Goal: Contribute content

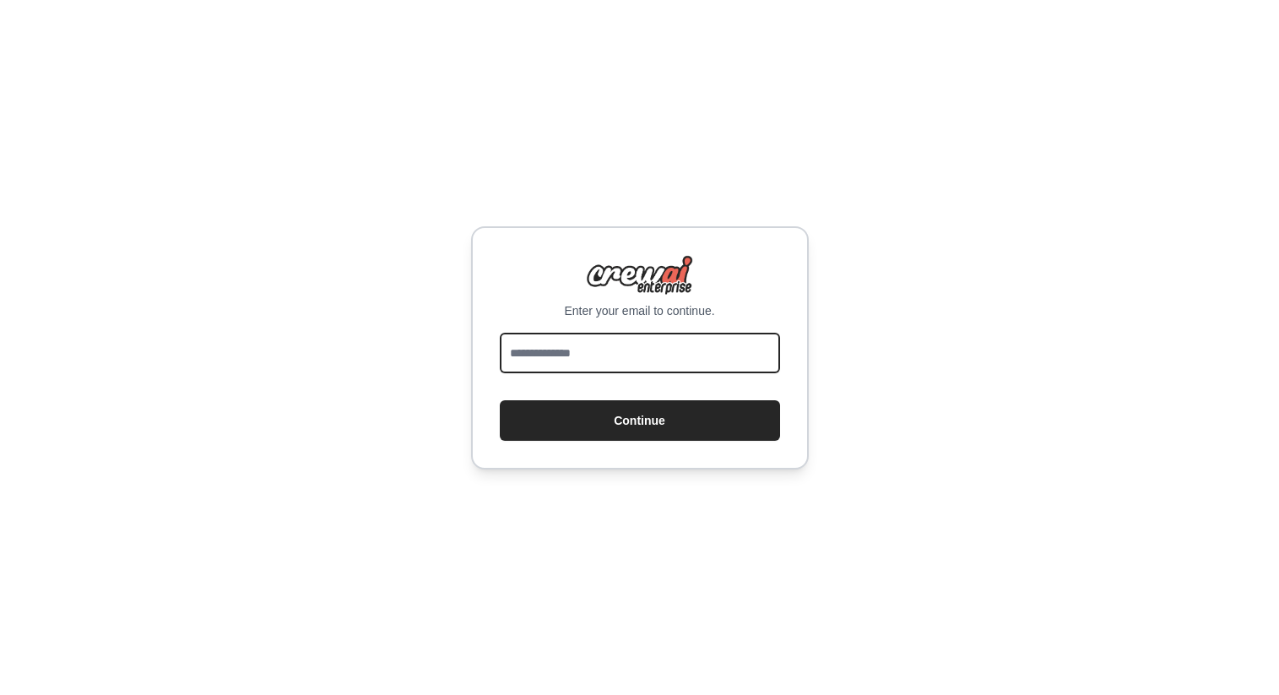
click at [658, 355] on input "email" at bounding box center [640, 353] width 280 height 41
type input "**********"
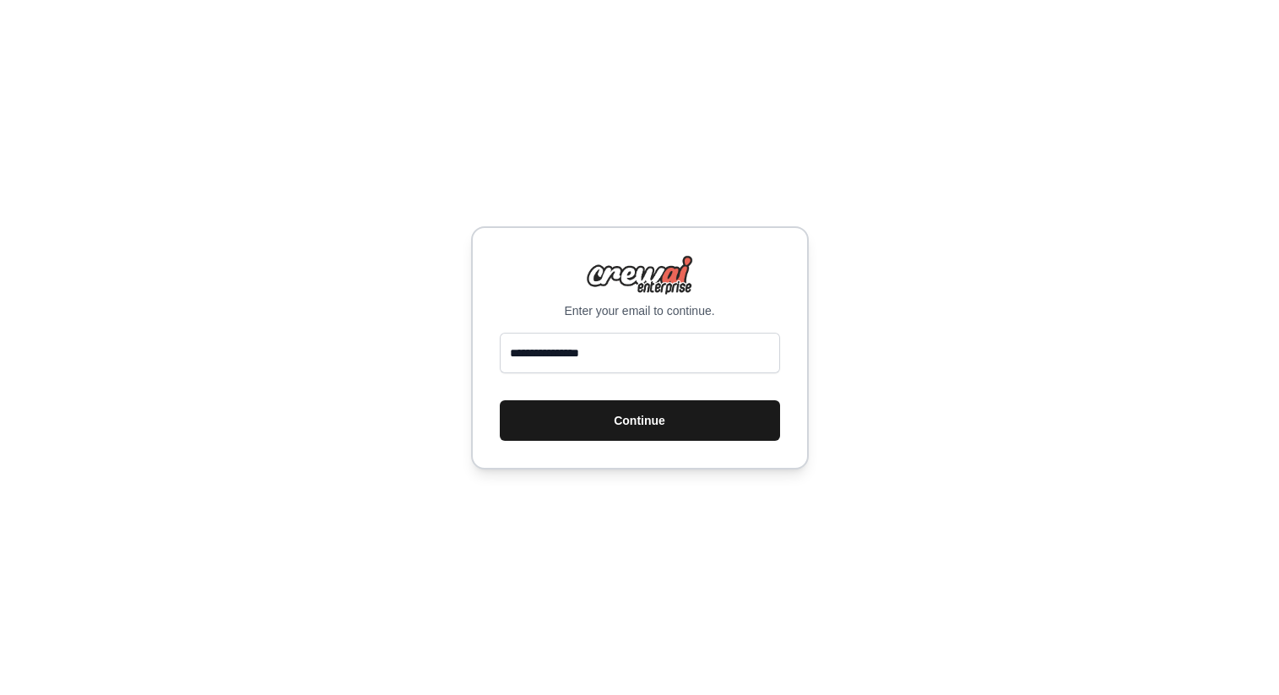
click at [550, 424] on button "Continue" at bounding box center [640, 420] width 280 height 41
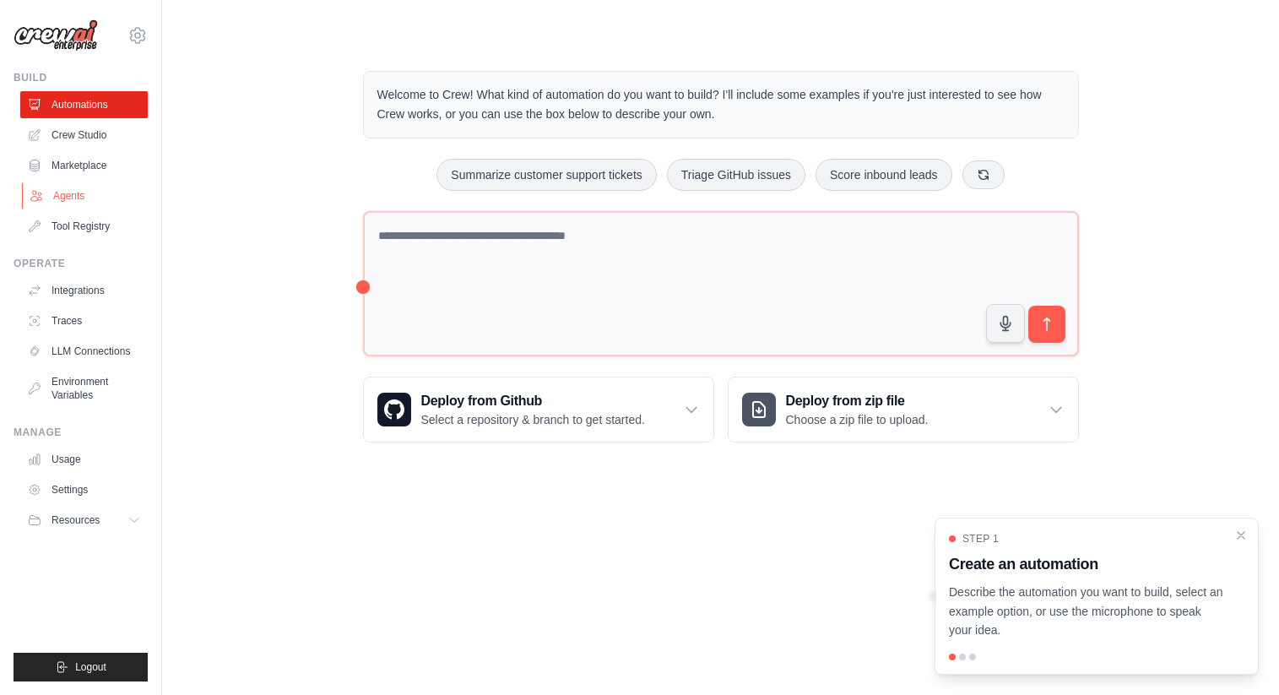
click at [95, 186] on link "Agents" at bounding box center [85, 195] width 127 height 27
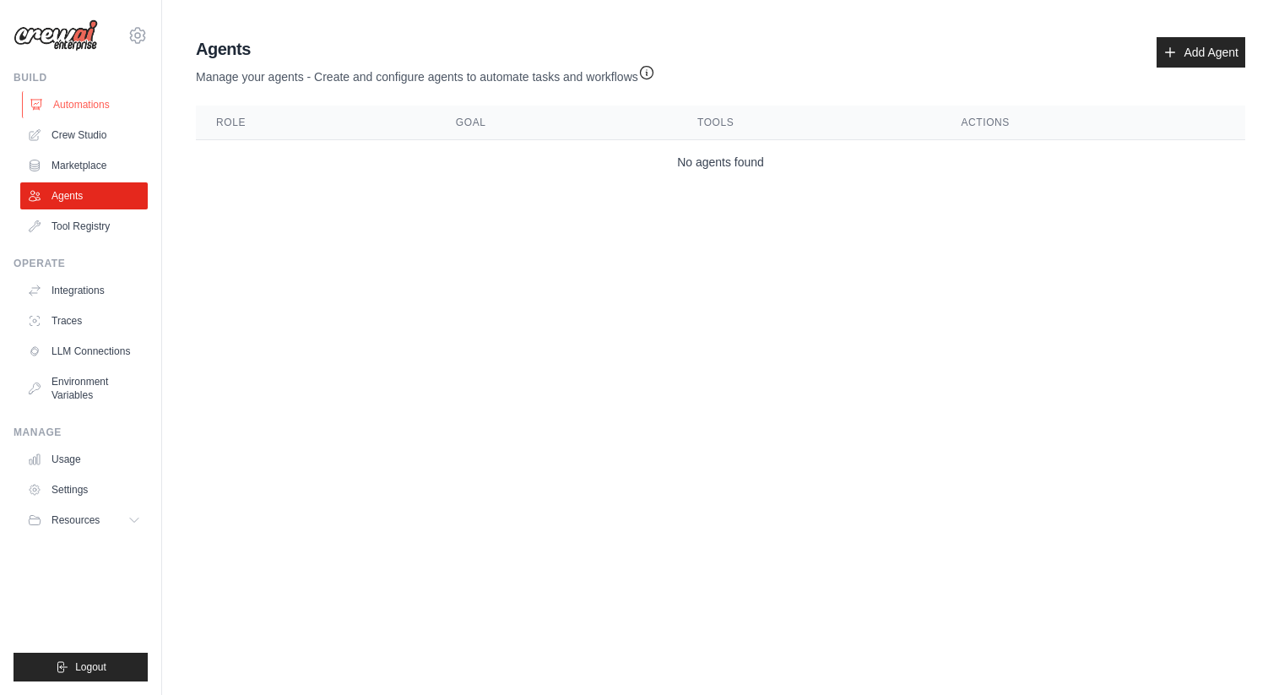
click at [78, 105] on link "Automations" at bounding box center [85, 104] width 127 height 27
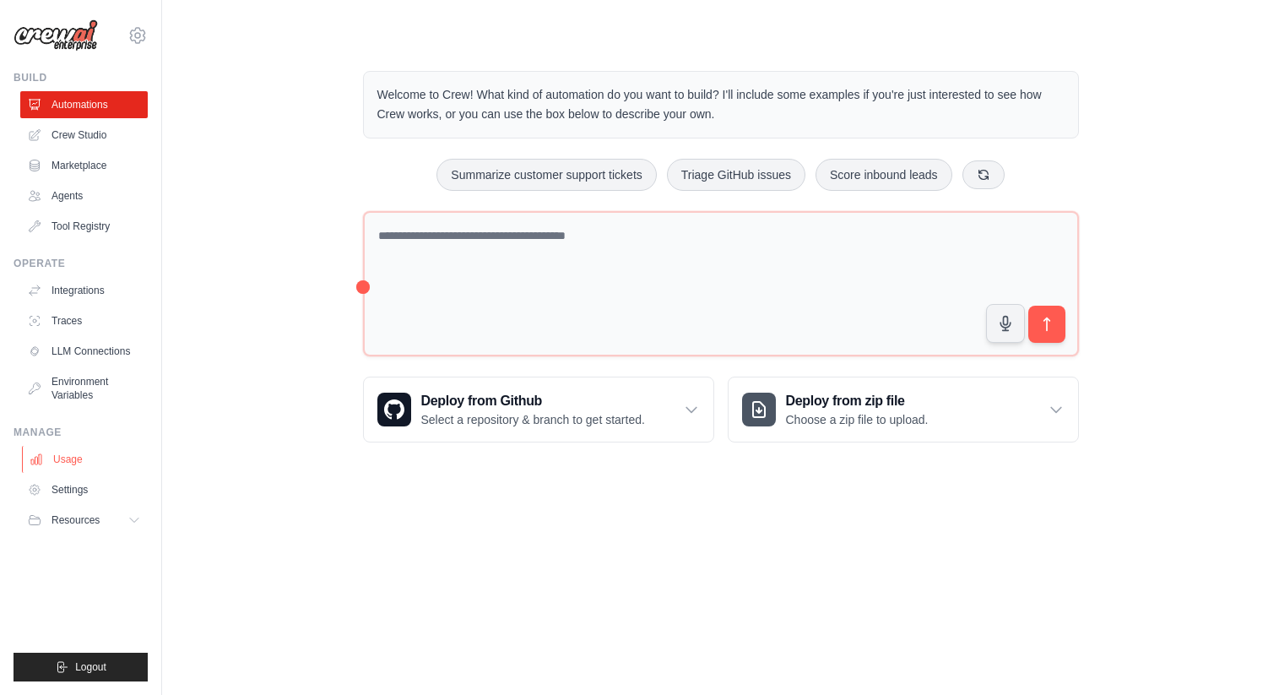
click at [68, 452] on link "Usage" at bounding box center [85, 459] width 127 height 27
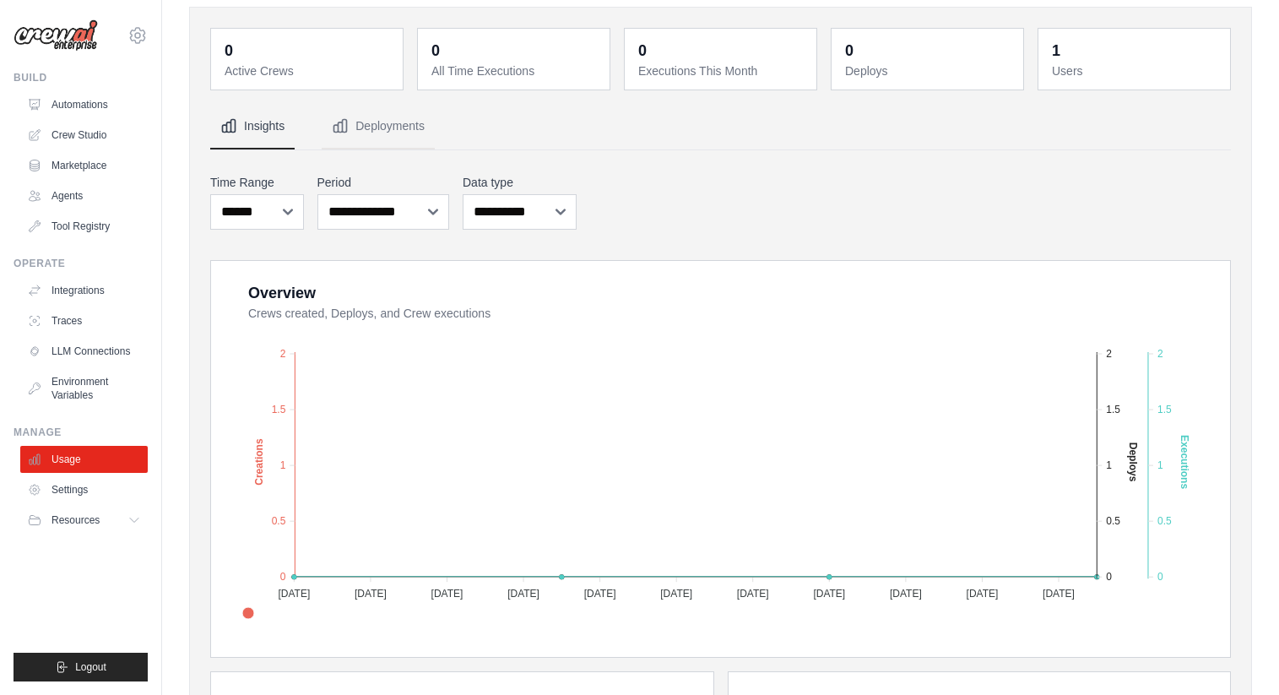
scroll to position [66, 0]
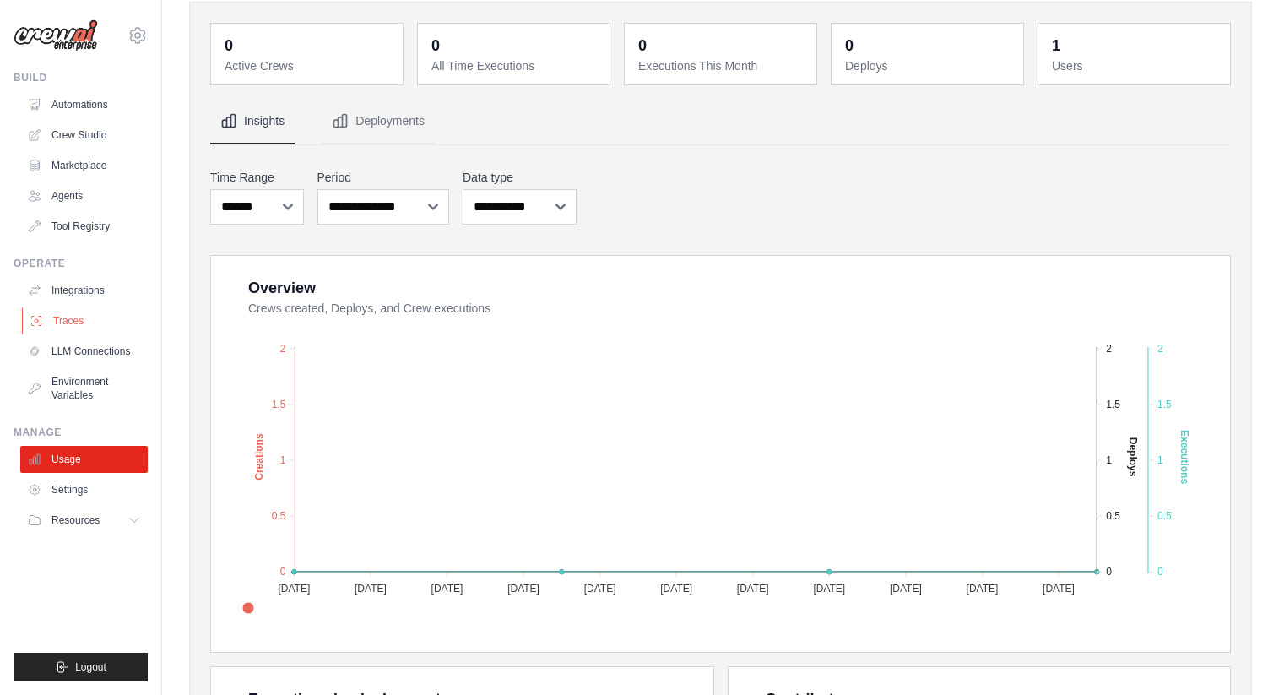
click at [79, 331] on link "Traces" at bounding box center [85, 320] width 127 height 27
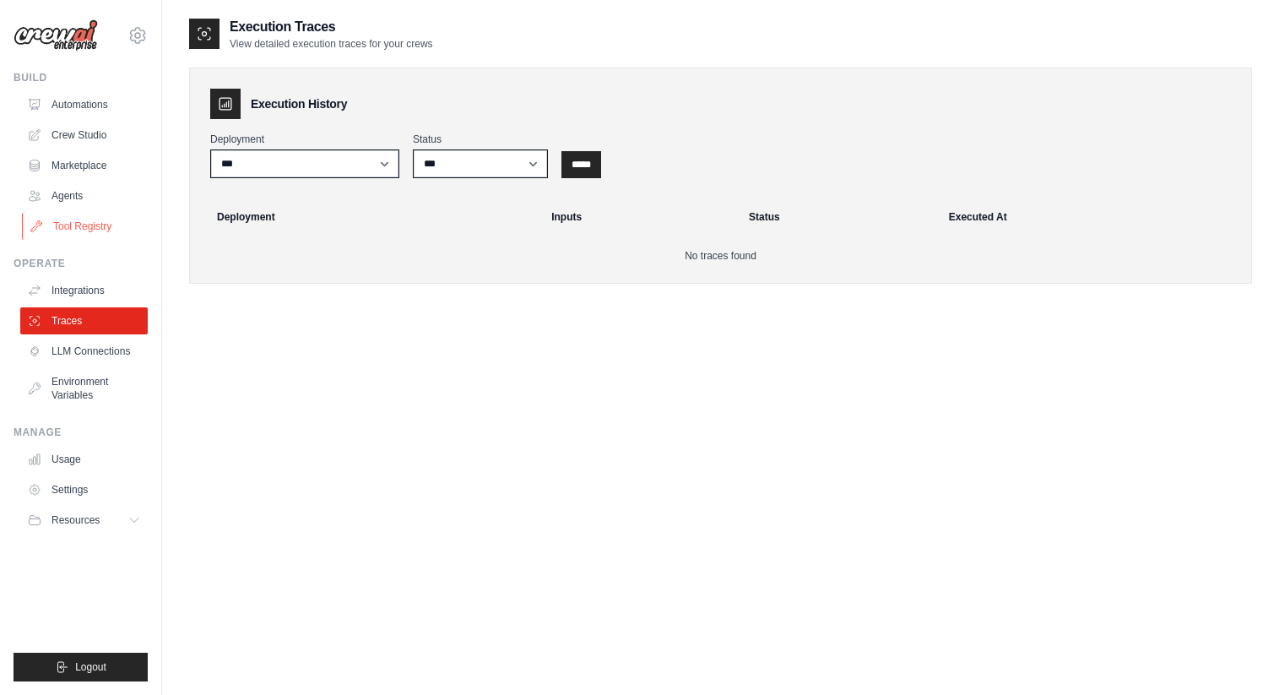
click at [68, 224] on link "Tool Registry" at bounding box center [85, 226] width 127 height 27
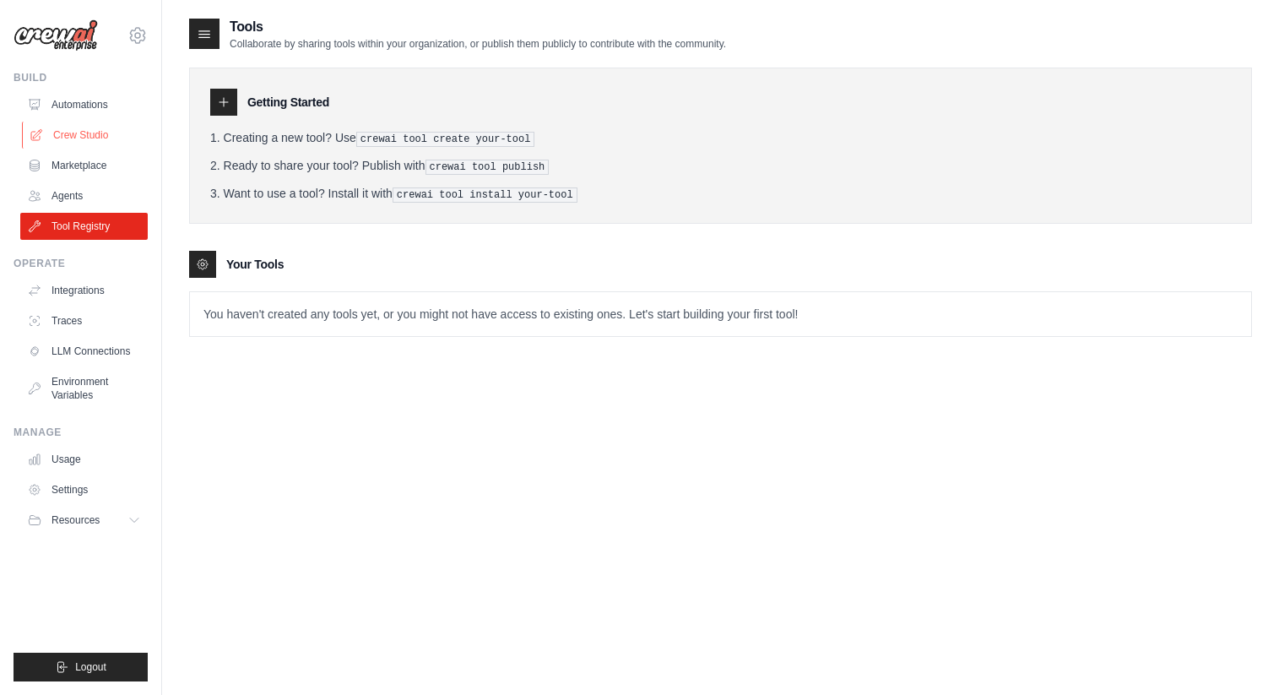
click at [68, 136] on link "Crew Studio" at bounding box center [85, 135] width 127 height 27
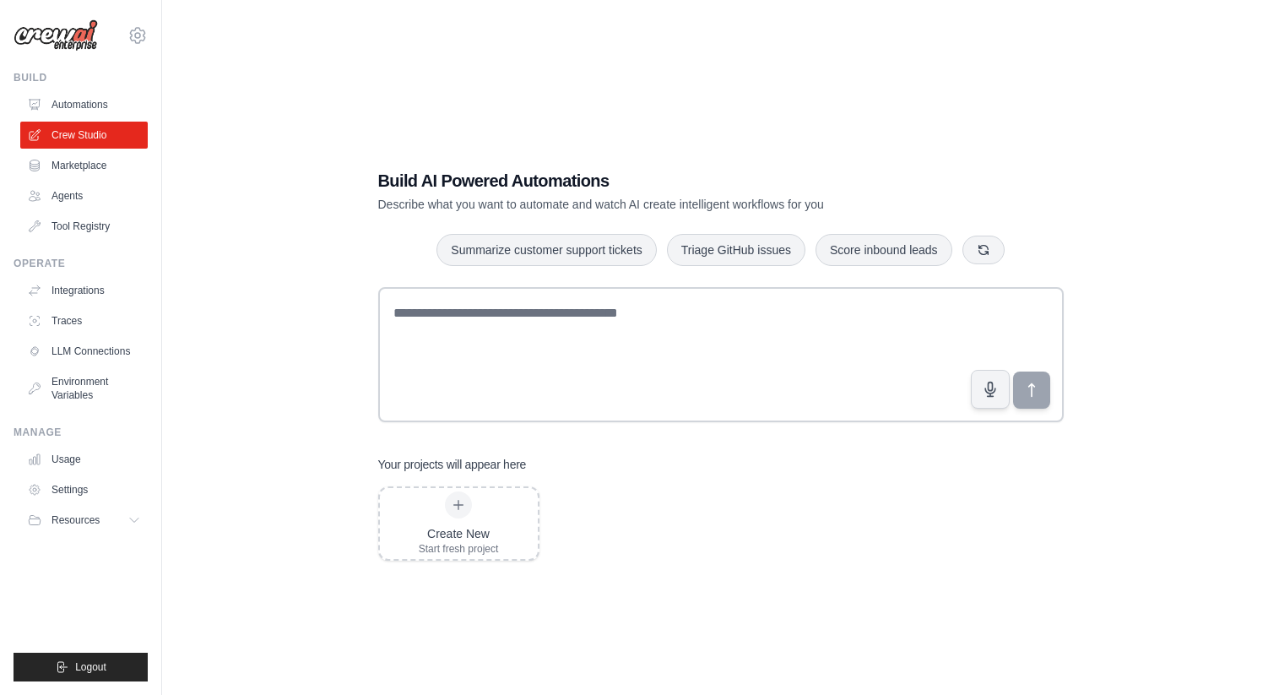
scroll to position [34, 0]
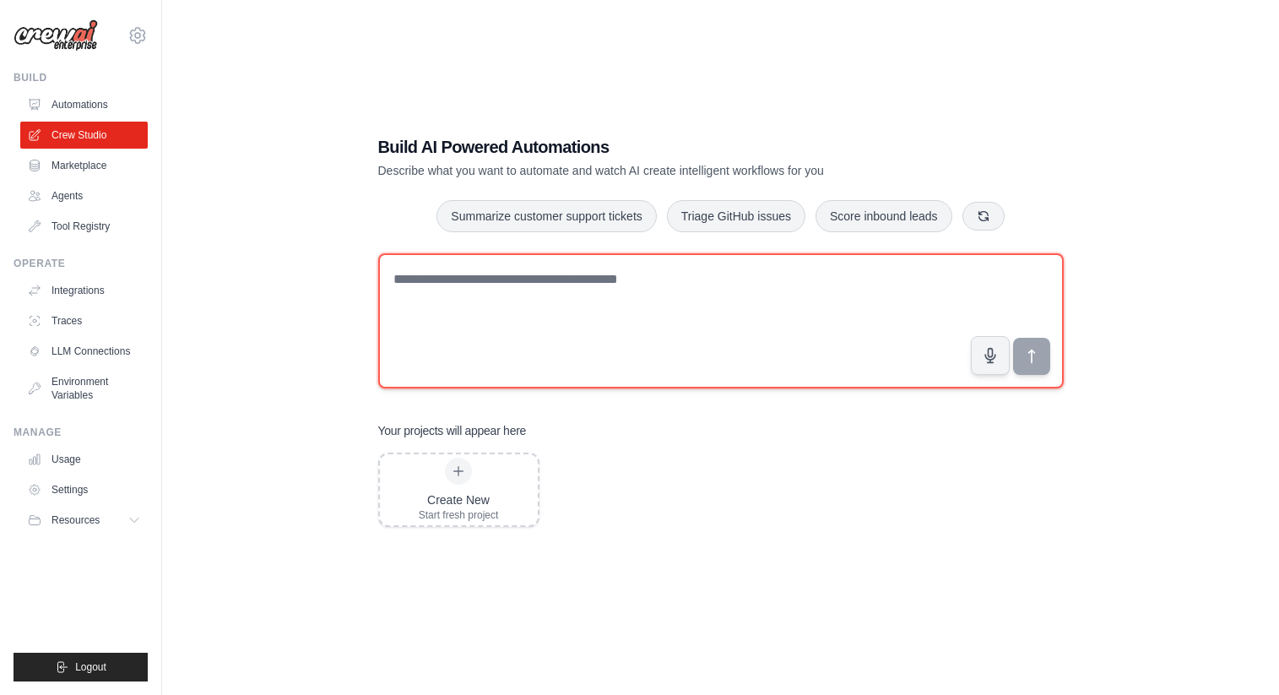
click at [480, 296] on textarea at bounding box center [721, 320] width 686 height 135
click at [621, 286] on textarea "**********" at bounding box center [721, 320] width 686 height 135
click at [778, 285] on textarea "**********" at bounding box center [721, 320] width 686 height 135
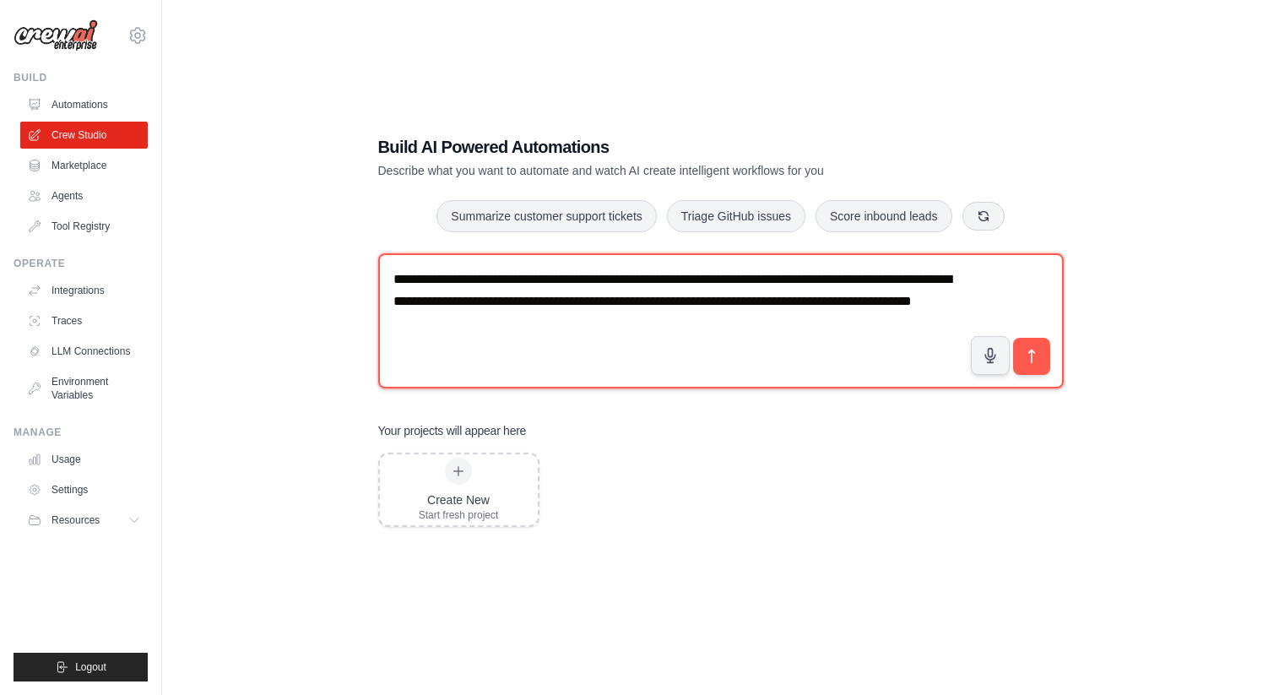
click at [496, 319] on textarea "**********" at bounding box center [721, 320] width 686 height 135
click at [612, 327] on textarea "**********" at bounding box center [721, 320] width 686 height 135
type textarea "**********"
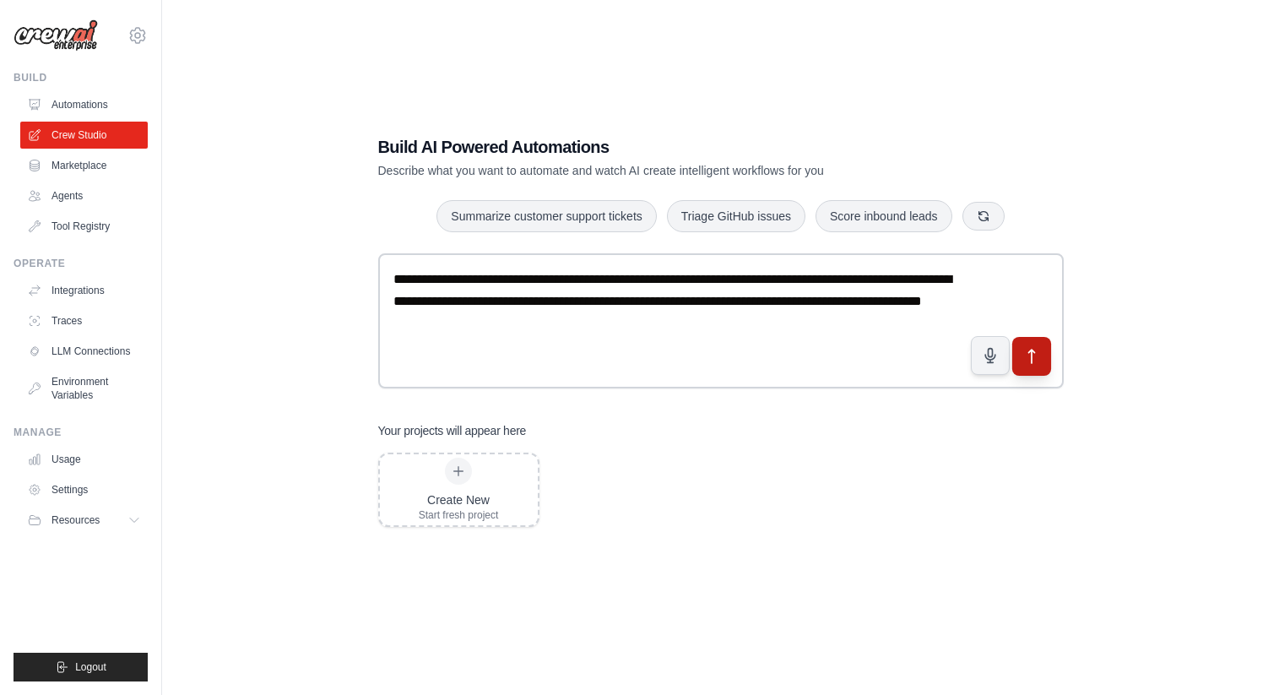
click at [1030, 352] on icon "submit" at bounding box center [1031, 356] width 18 height 18
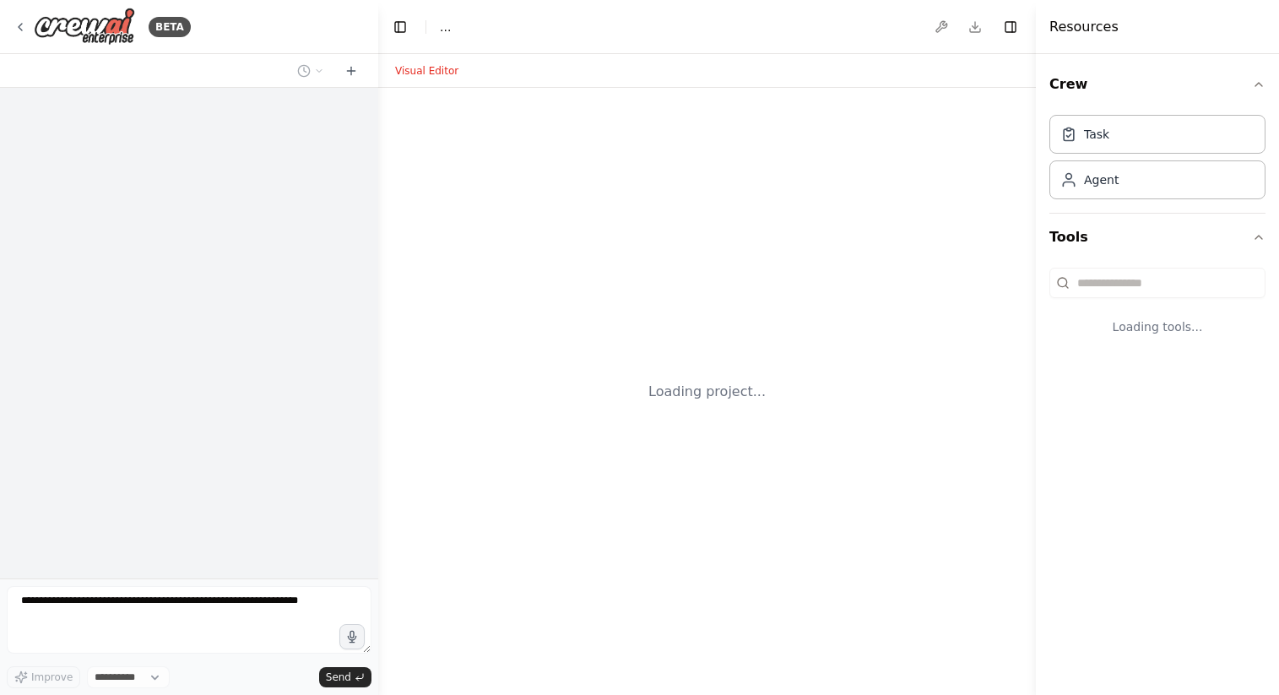
select select "****"
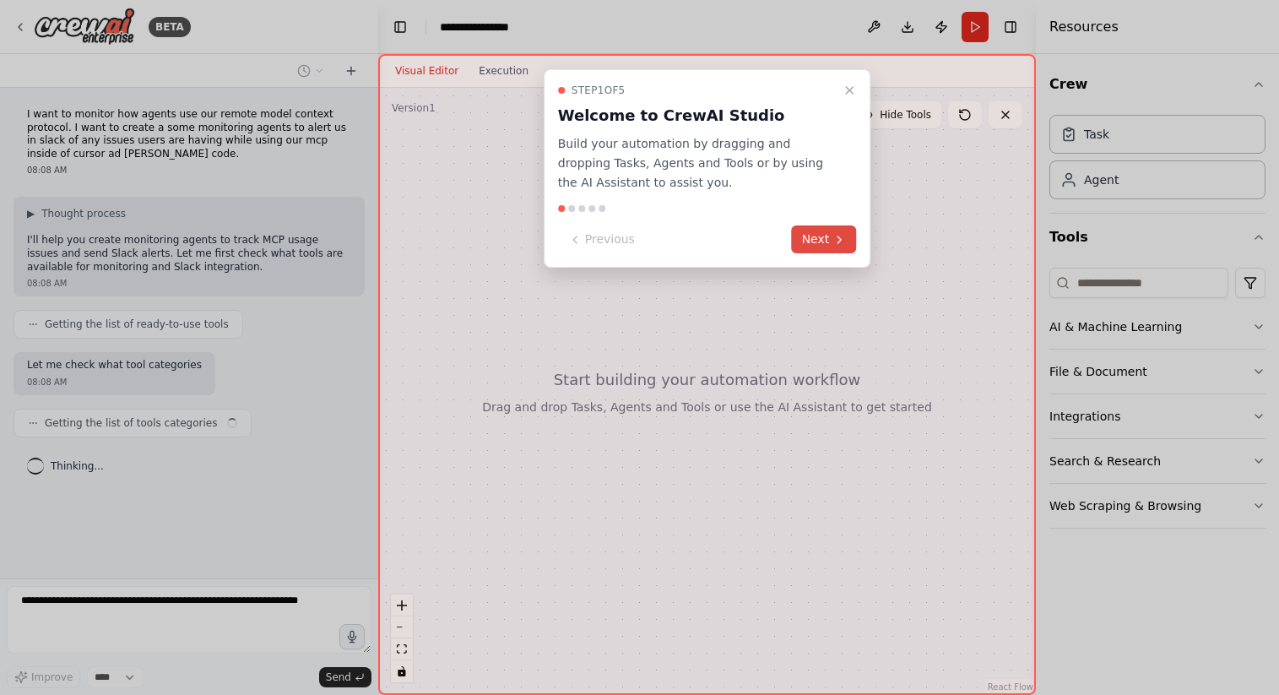
click at [830, 247] on button "Next" at bounding box center [824, 239] width 65 height 28
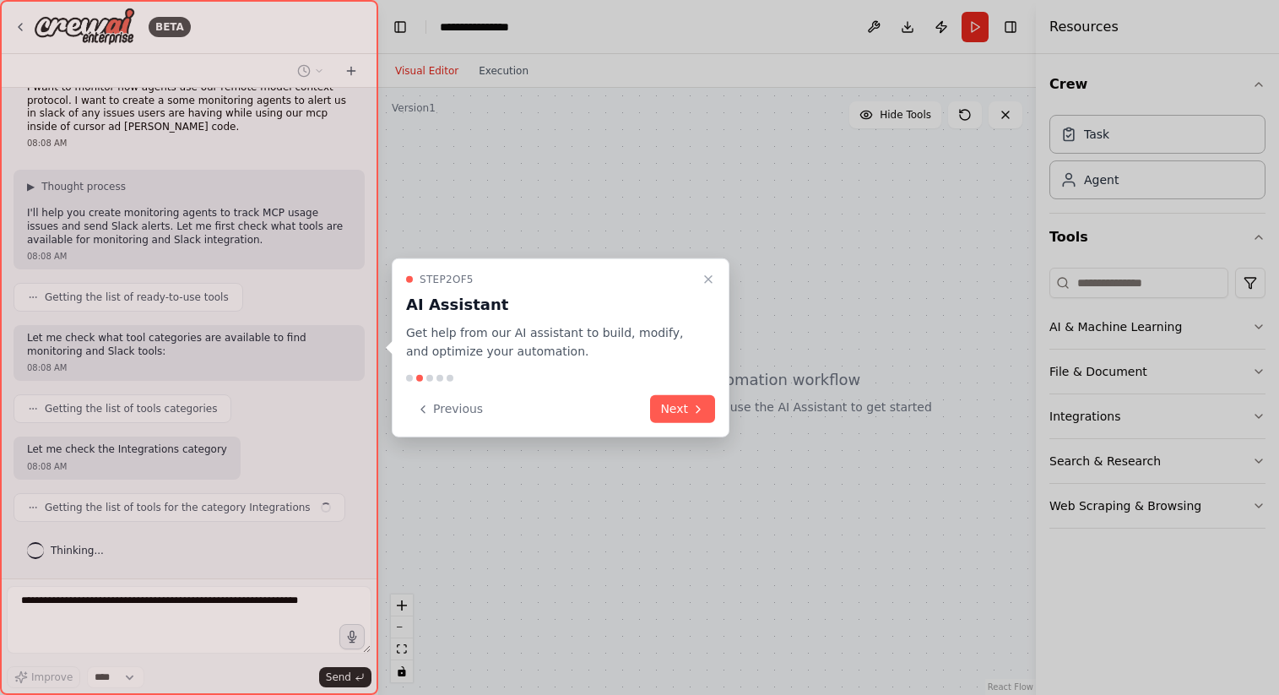
scroll to position [40, 0]
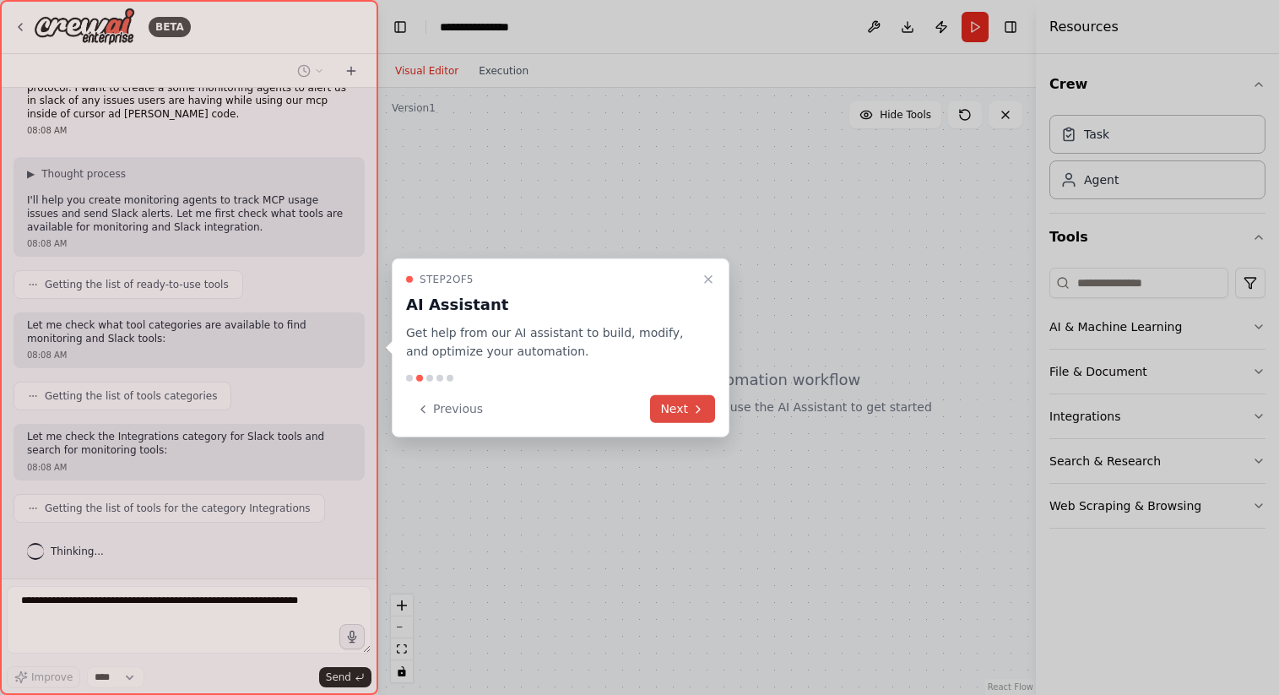
click at [689, 414] on button "Next" at bounding box center [682, 409] width 65 height 28
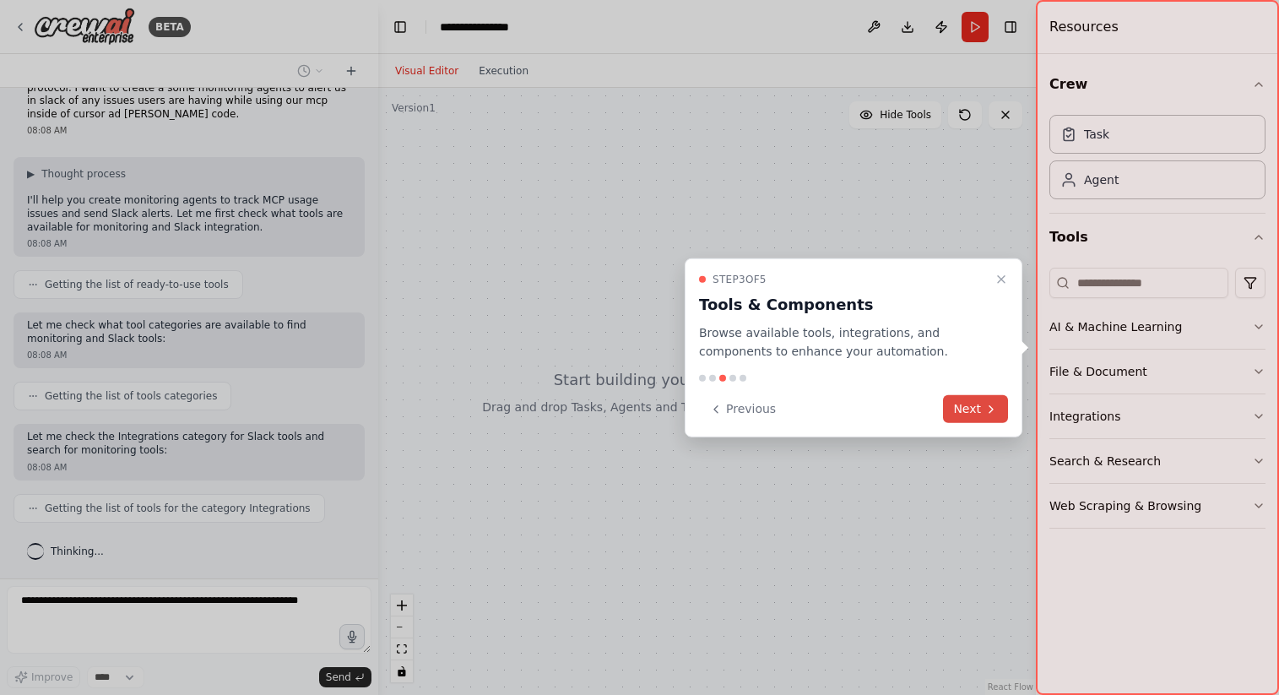
click at [965, 406] on button "Next" at bounding box center [975, 409] width 65 height 28
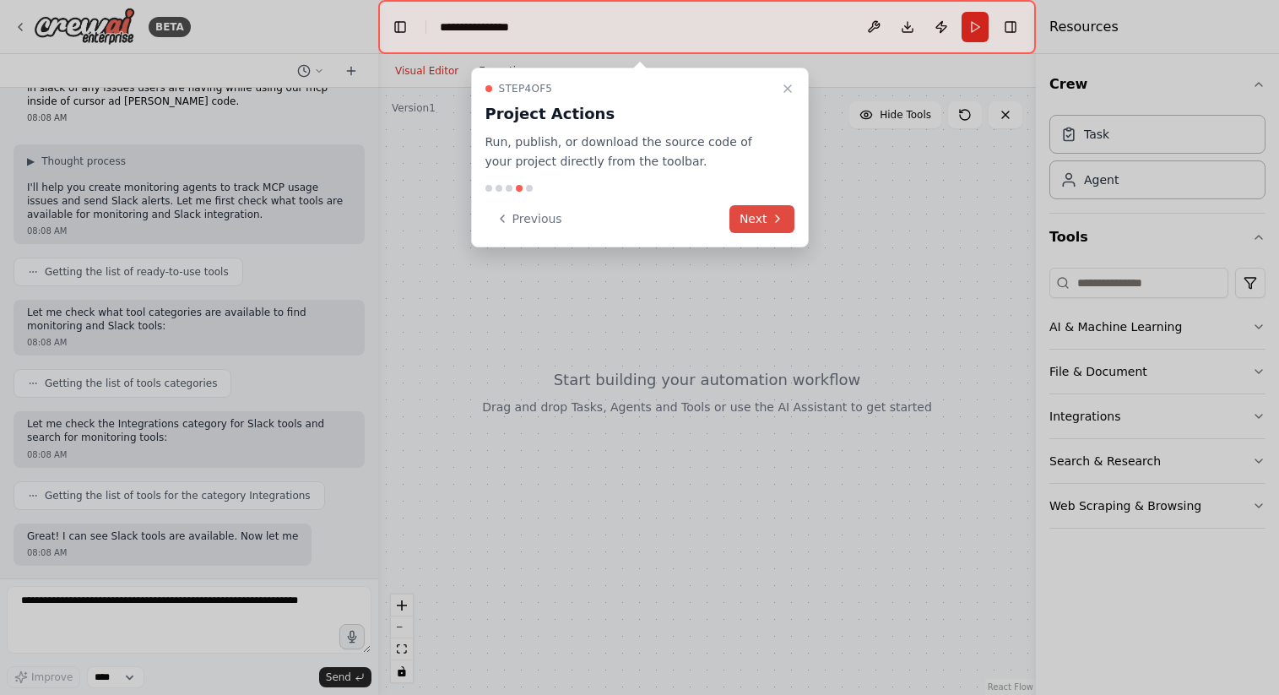
scroll to position [151, 0]
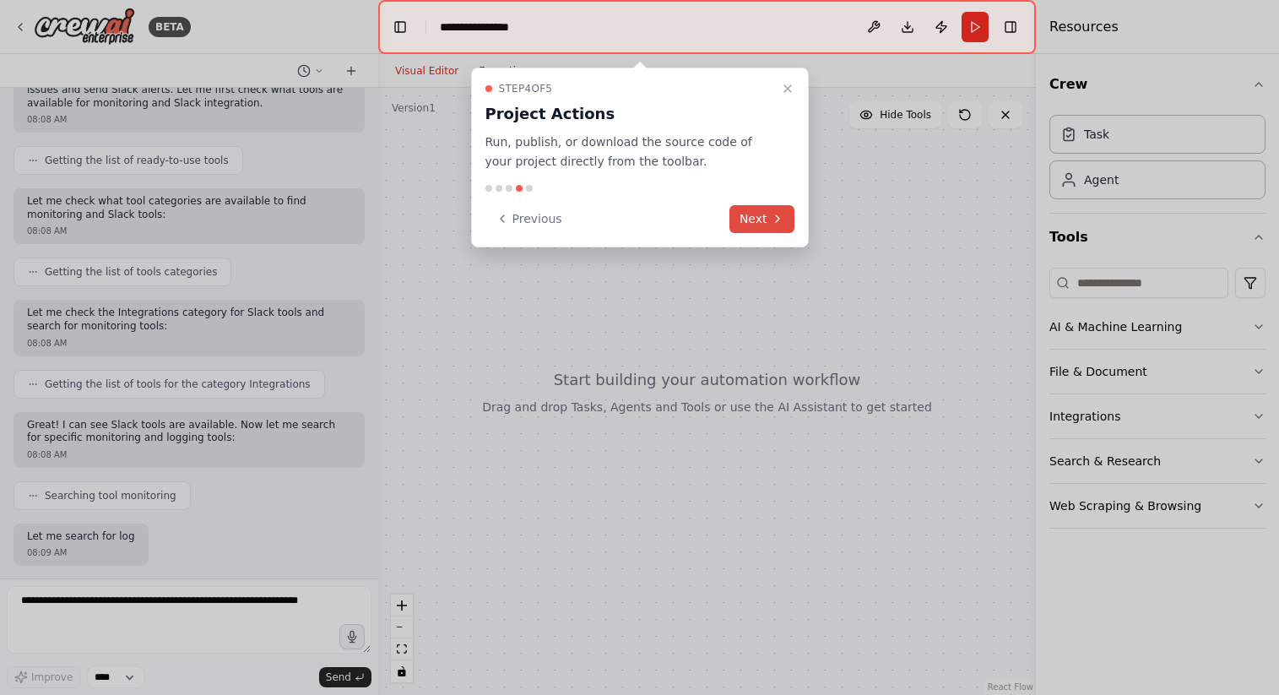
click at [771, 225] on icon at bounding box center [778, 219] width 14 height 14
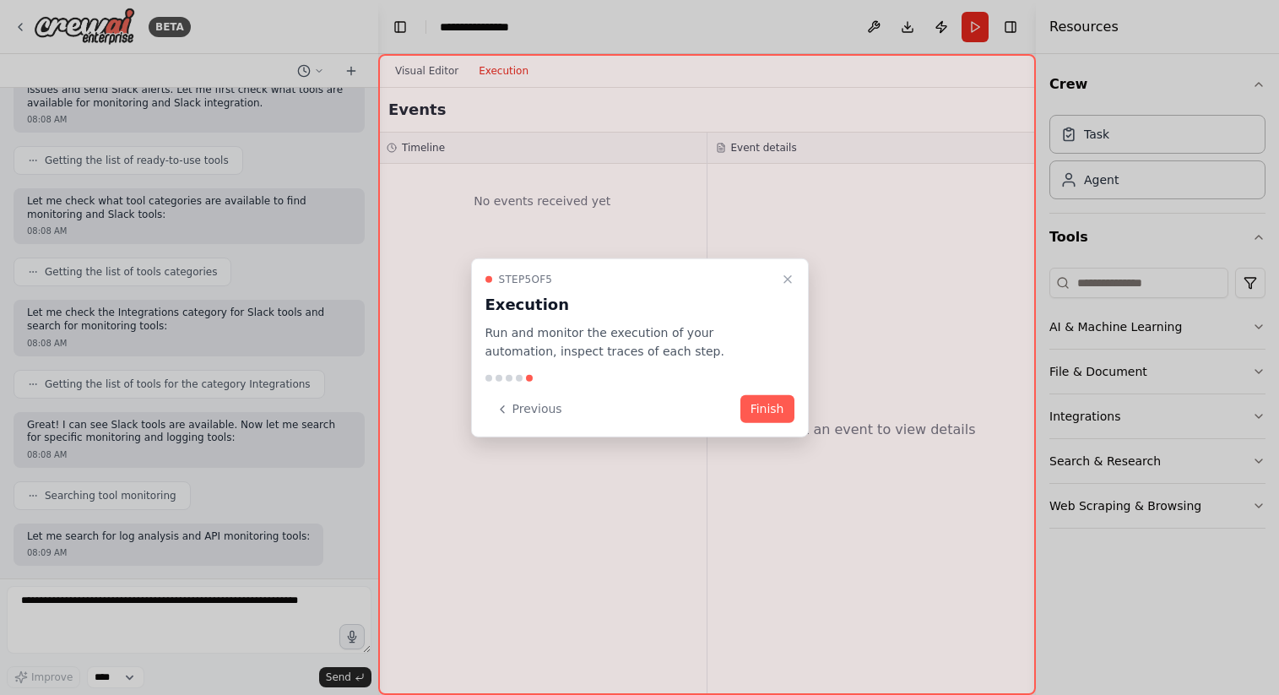
scroll to position [250, 0]
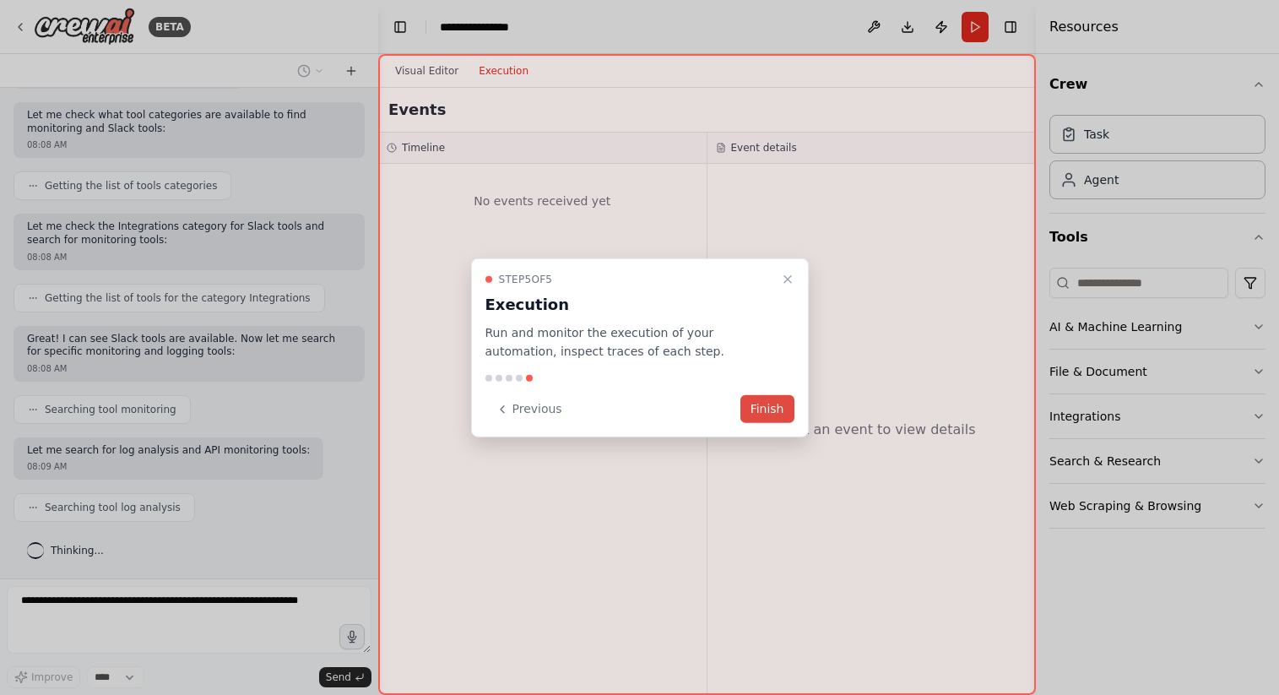
click at [765, 412] on button "Finish" at bounding box center [767, 409] width 54 height 28
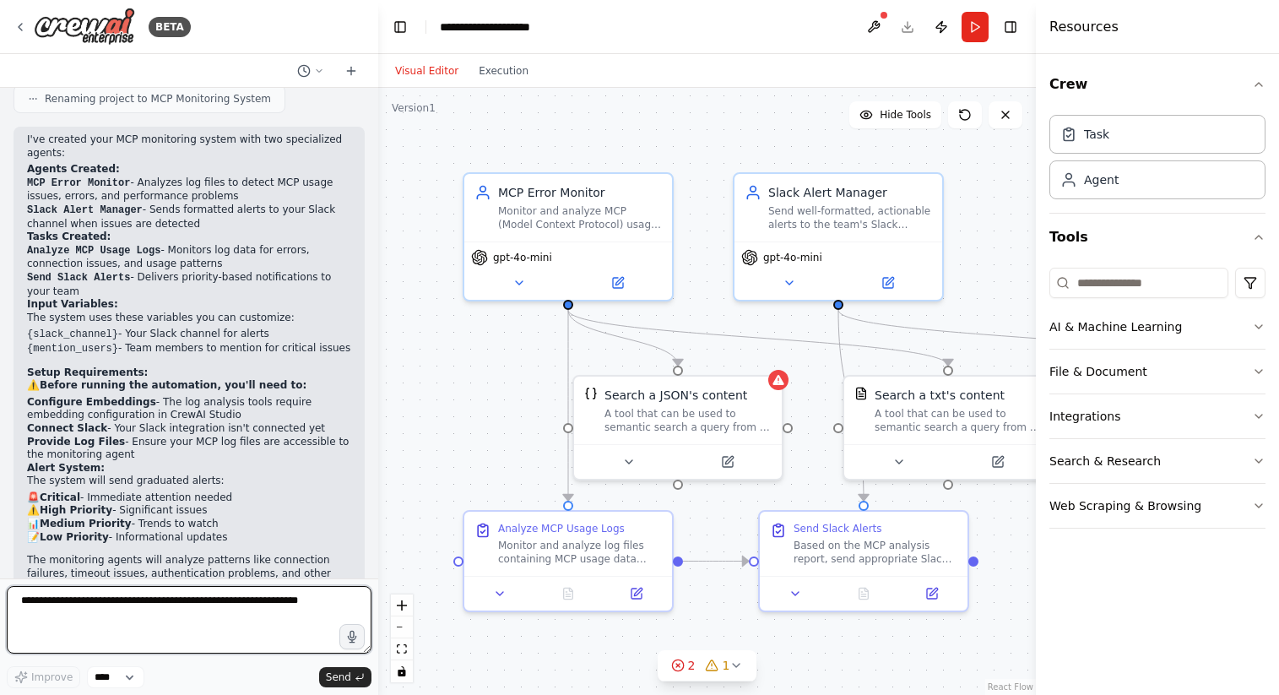
scroll to position [1630, 0]
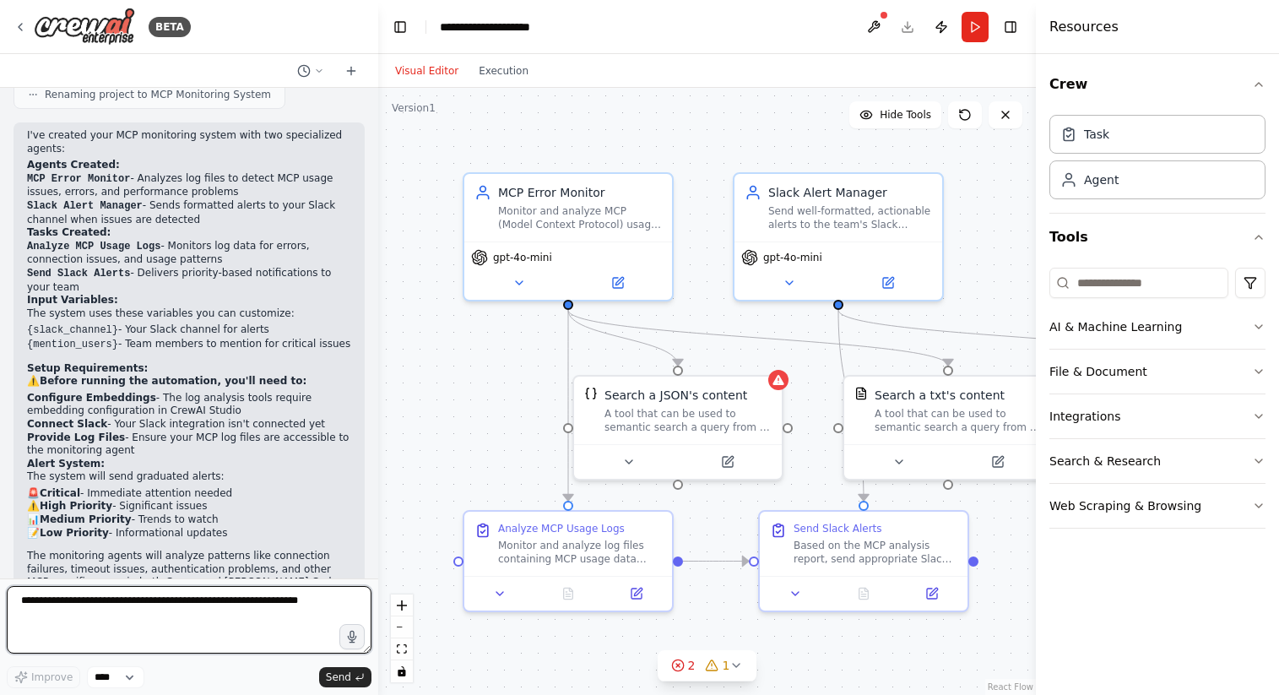
click at [213, 617] on textarea at bounding box center [189, 620] width 365 height 68
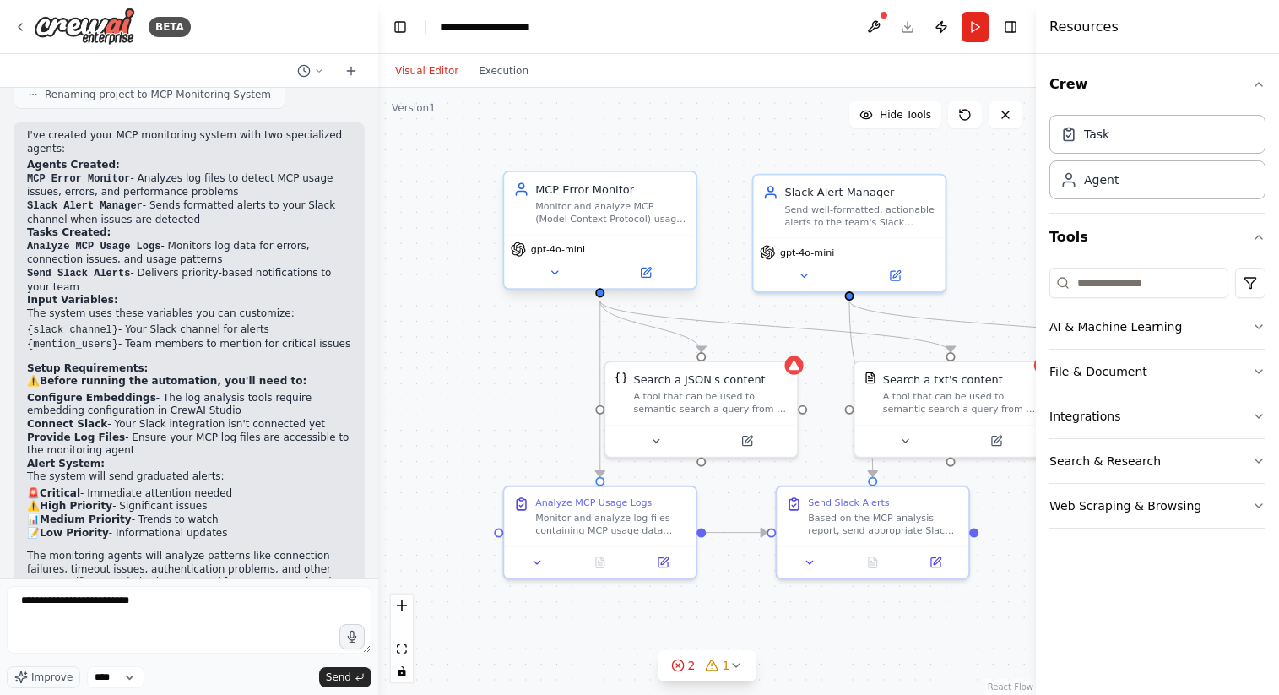
click at [687, 211] on div "MCP Error Monitor Monitor and analyze MCP (Model Context Protocol) usage logs t…" at bounding box center [600, 203] width 192 height 62
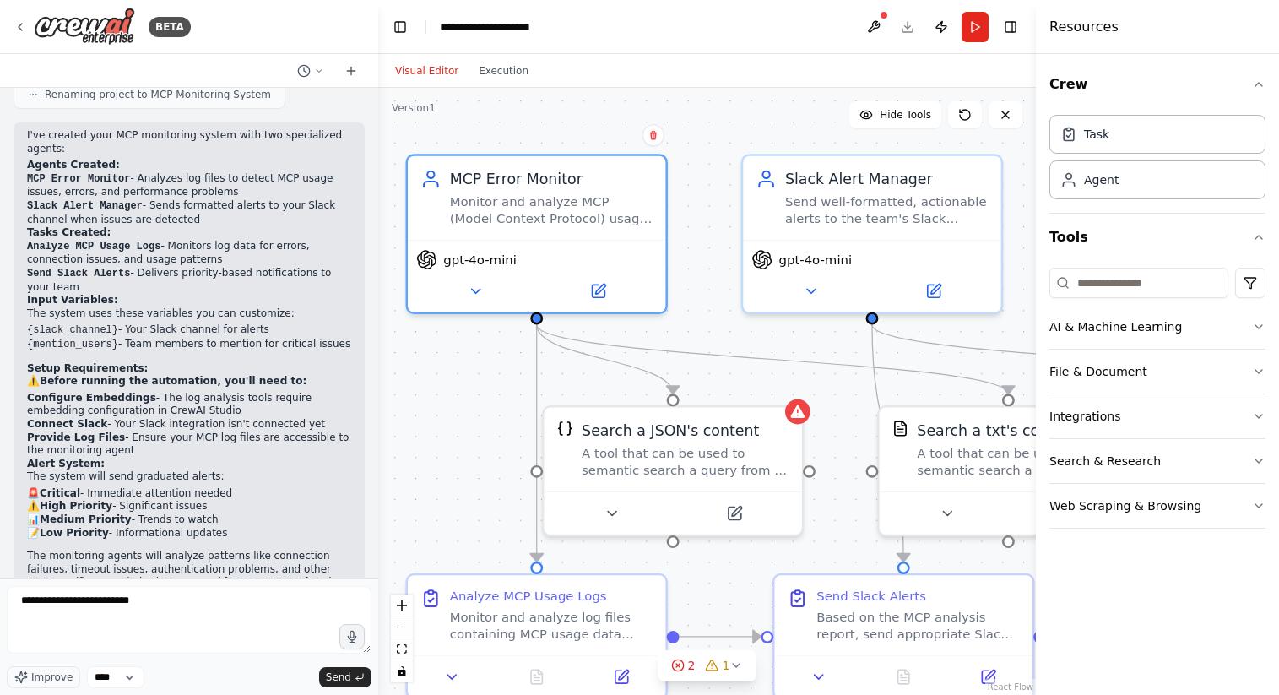
drag, startPoint x: 550, startPoint y: 371, endPoint x: 436, endPoint y: 377, distance: 114.9
click at [436, 377] on div ".deletable-edge-delete-btn { width: 20px; height: 20px; border: 0px solid #ffff…" at bounding box center [707, 391] width 658 height 607
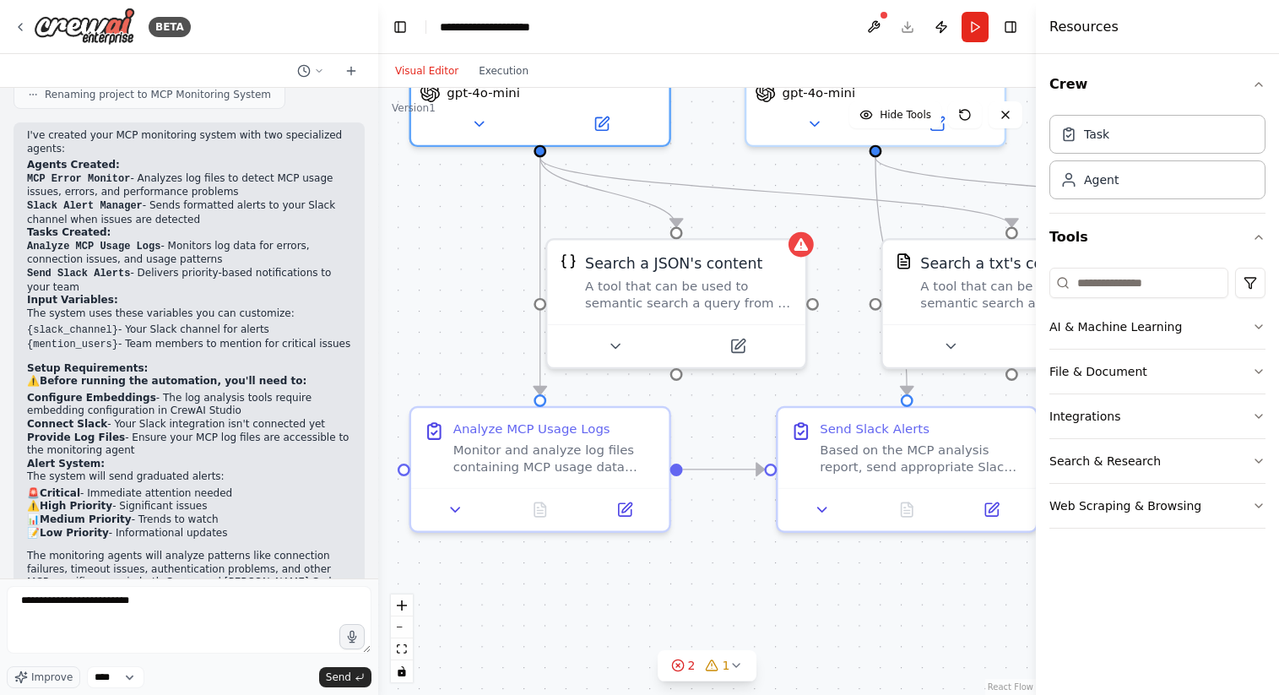
drag, startPoint x: 452, startPoint y: 469, endPoint x: 455, endPoint y: 301, distance: 167.2
click at [455, 301] on div ".deletable-edge-delete-btn { width: 20px; height: 20px; border: 0px solid #ffff…" at bounding box center [707, 391] width 658 height 607
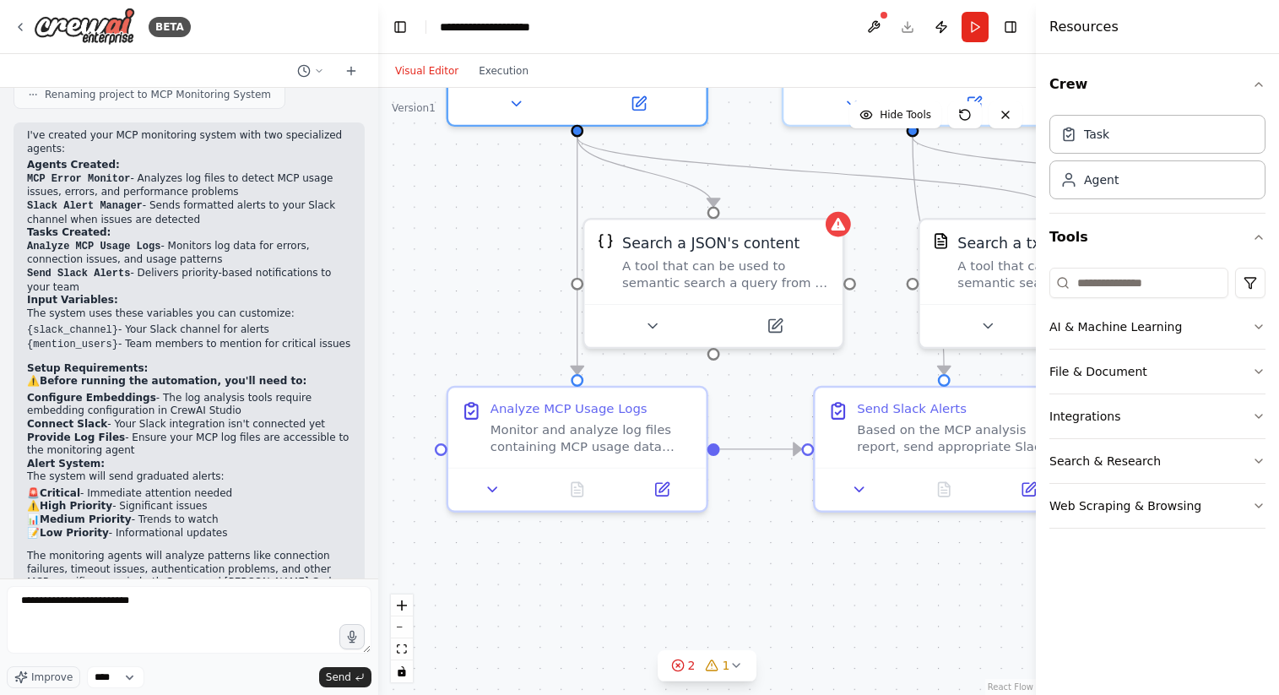
drag, startPoint x: 455, startPoint y: 300, endPoint x: 492, endPoint y: 279, distance: 42.3
click at [492, 279] on div ".deletable-edge-delete-btn { width: 20px; height: 20px; border: 0px solid #ffff…" at bounding box center [707, 391] width 658 height 607
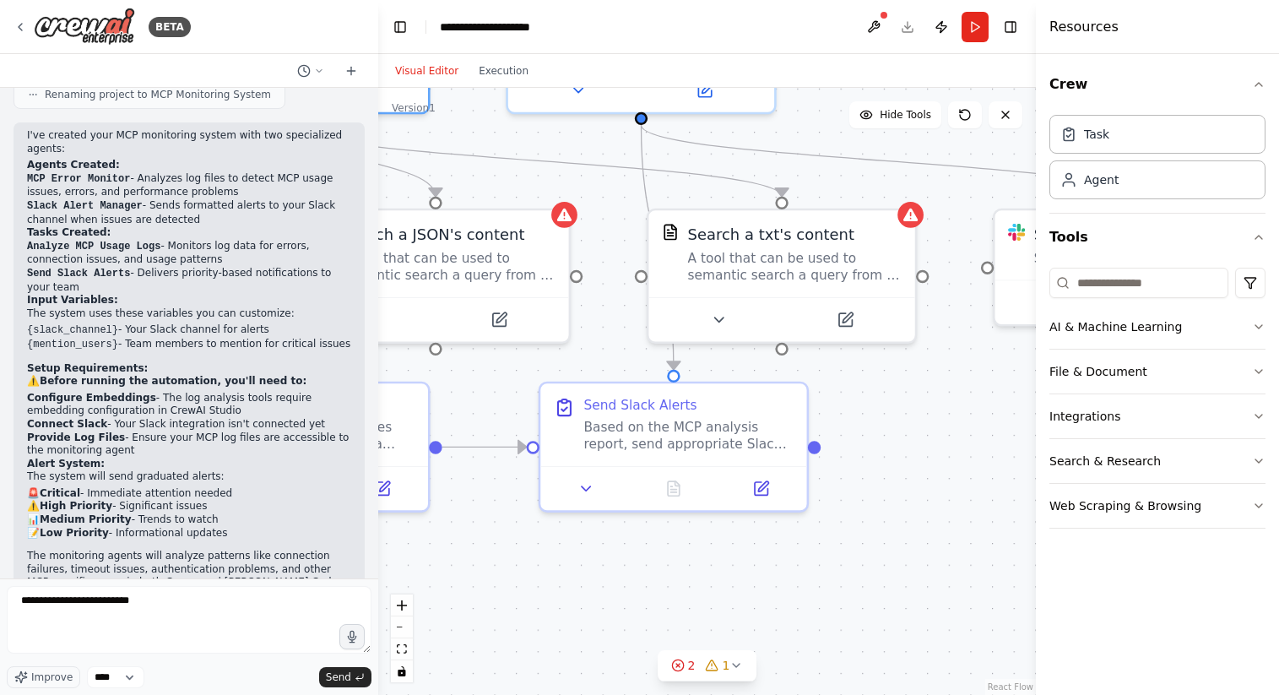
drag, startPoint x: 846, startPoint y: 584, endPoint x: 567, endPoint y: 586, distance: 278.6
click at [567, 586] on div ".deletable-edge-delete-btn { width: 20px; height: 20px; border: 0px solid #ffff…" at bounding box center [707, 391] width 658 height 607
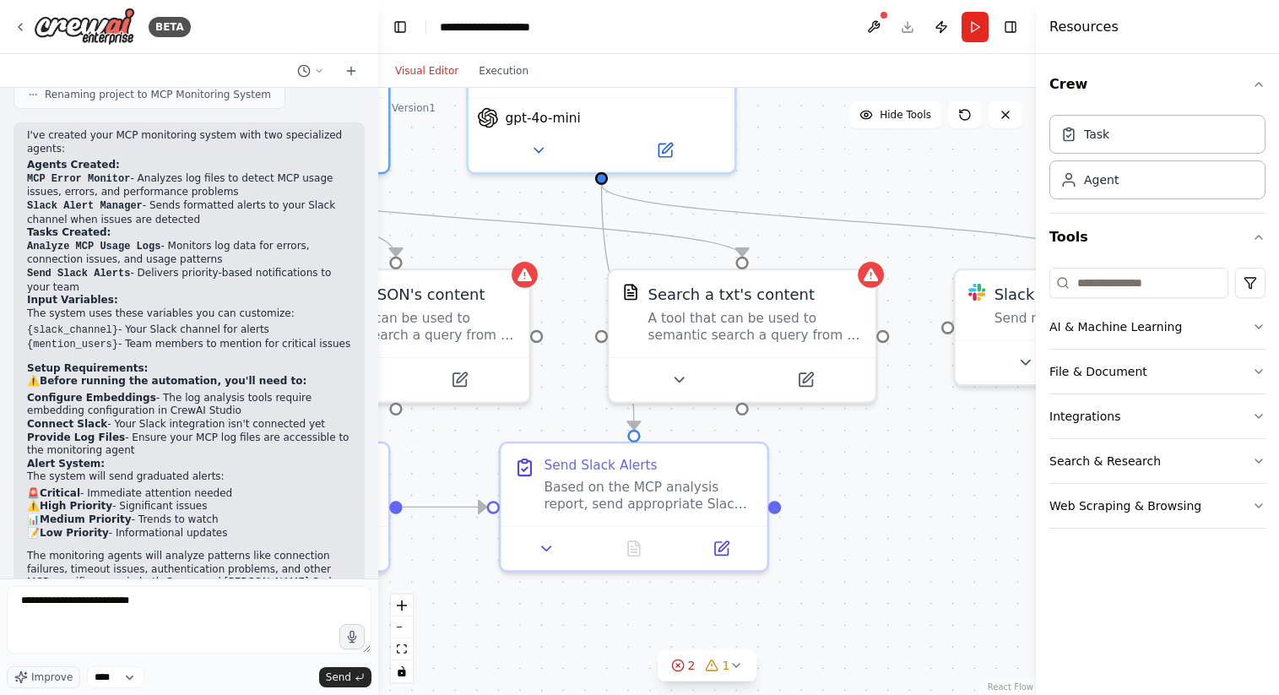
drag, startPoint x: 948, startPoint y: 363, endPoint x: 908, endPoint y: 423, distance: 71.9
click at [908, 423] on div ".deletable-edge-delete-btn { width: 20px; height: 20px; border: 0px solid #ffff…" at bounding box center [707, 391] width 658 height 607
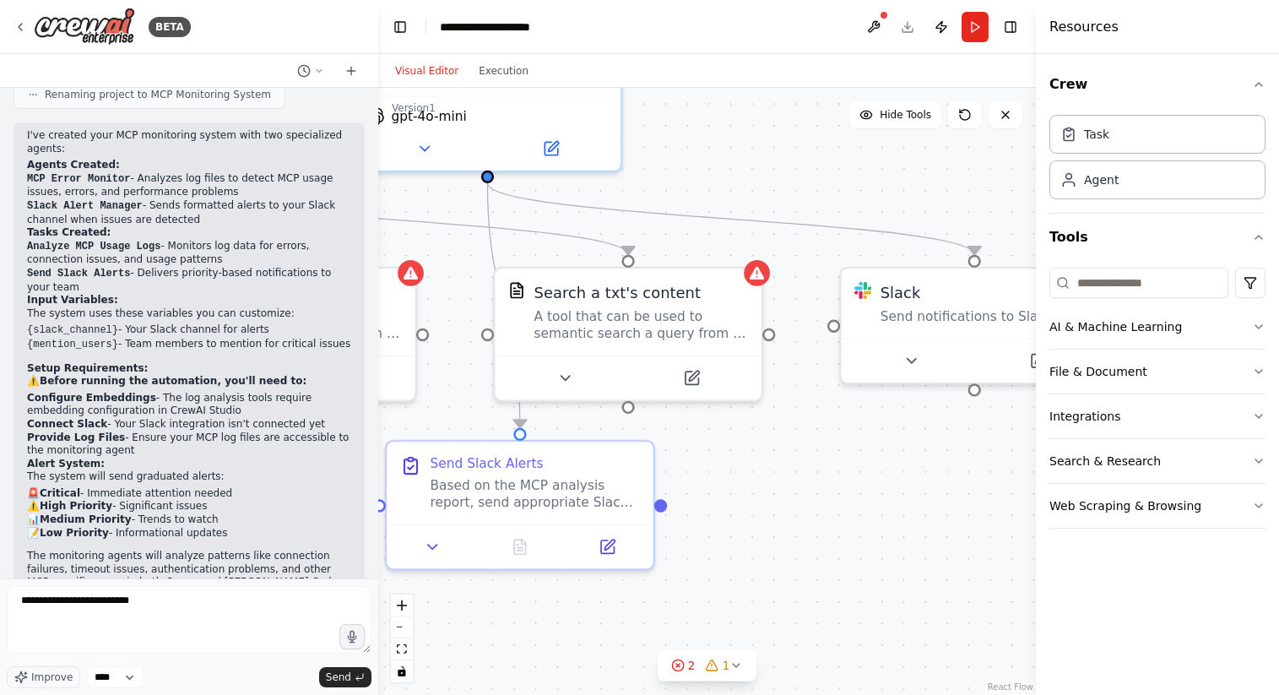
drag, startPoint x: 1000, startPoint y: 458, endPoint x: 887, endPoint y: 456, distance: 114.0
click at [887, 456] on div ".deletable-edge-delete-btn { width: 20px; height: 20px; border: 0px solid #ffff…" at bounding box center [707, 391] width 658 height 607
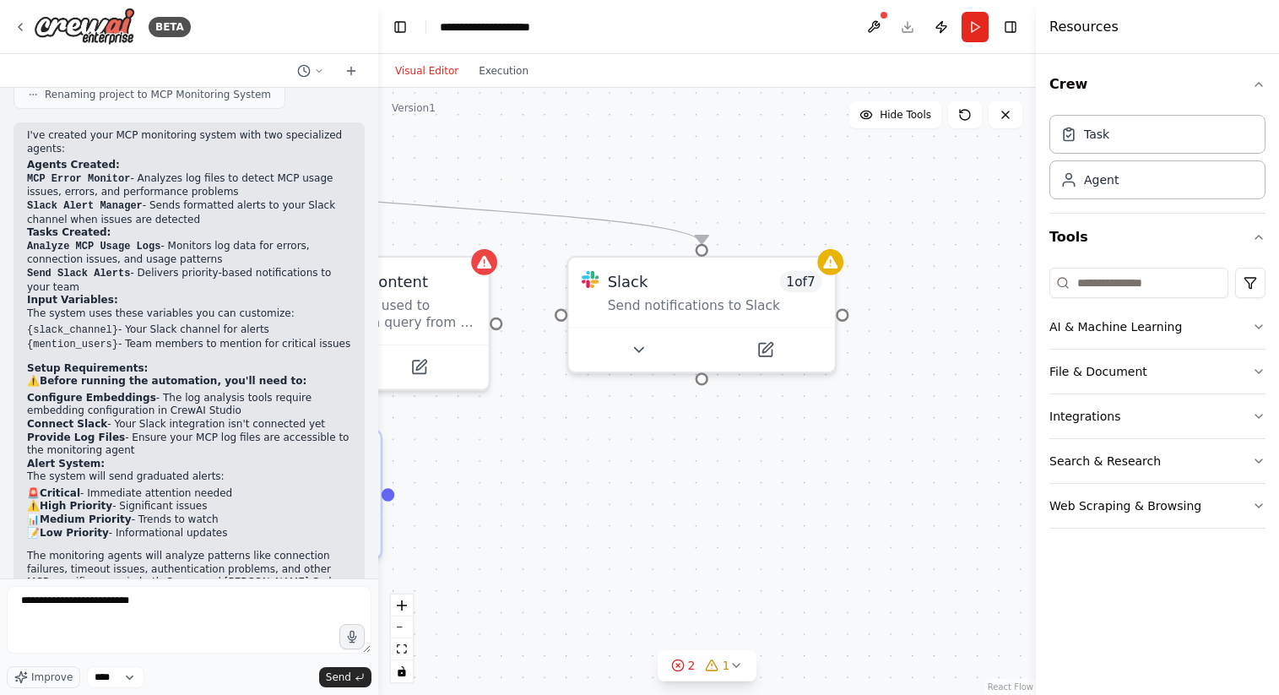
drag, startPoint x: 885, startPoint y: 484, endPoint x: 613, endPoint y: 471, distance: 272.2
click at [613, 471] on div ".deletable-edge-delete-btn { width: 20px; height: 20px; border: 0px solid #ffff…" at bounding box center [707, 391] width 658 height 607
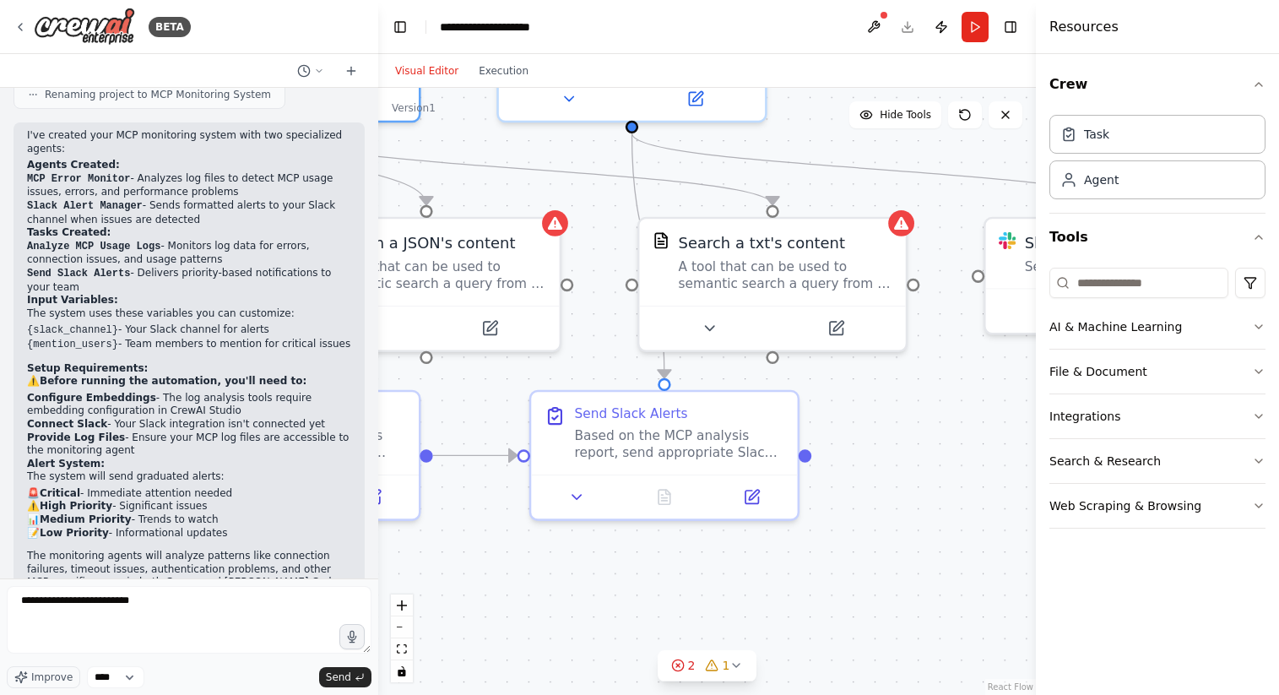
drag, startPoint x: 613, startPoint y: 471, endPoint x: 1034, endPoint y: 436, distance: 422.8
click at [1034, 436] on div "BETA I want to monitor how agents use our remote model context protocol. I want…" at bounding box center [639, 347] width 1279 height 695
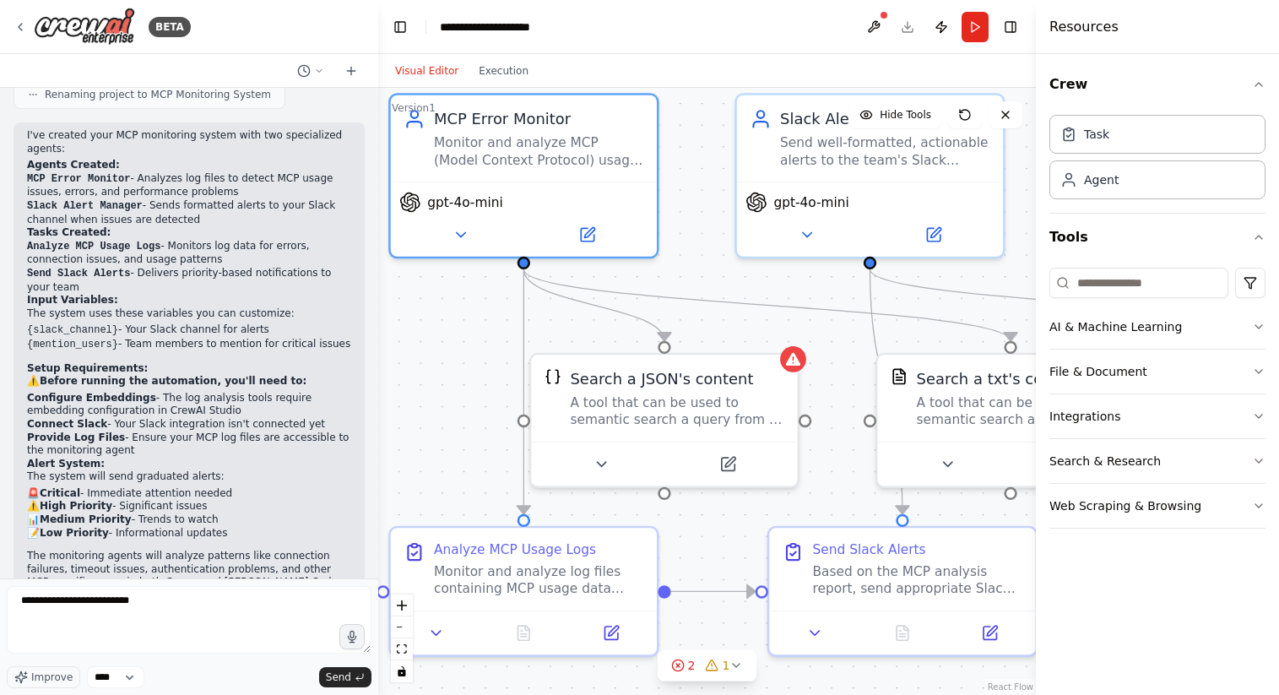
drag, startPoint x: 876, startPoint y: 434, endPoint x: 1118, endPoint y: 561, distance: 273.4
click at [1118, 561] on div "BETA I want to monitor how agents use our remote model context protocol. I want…" at bounding box center [639, 347] width 1279 height 695
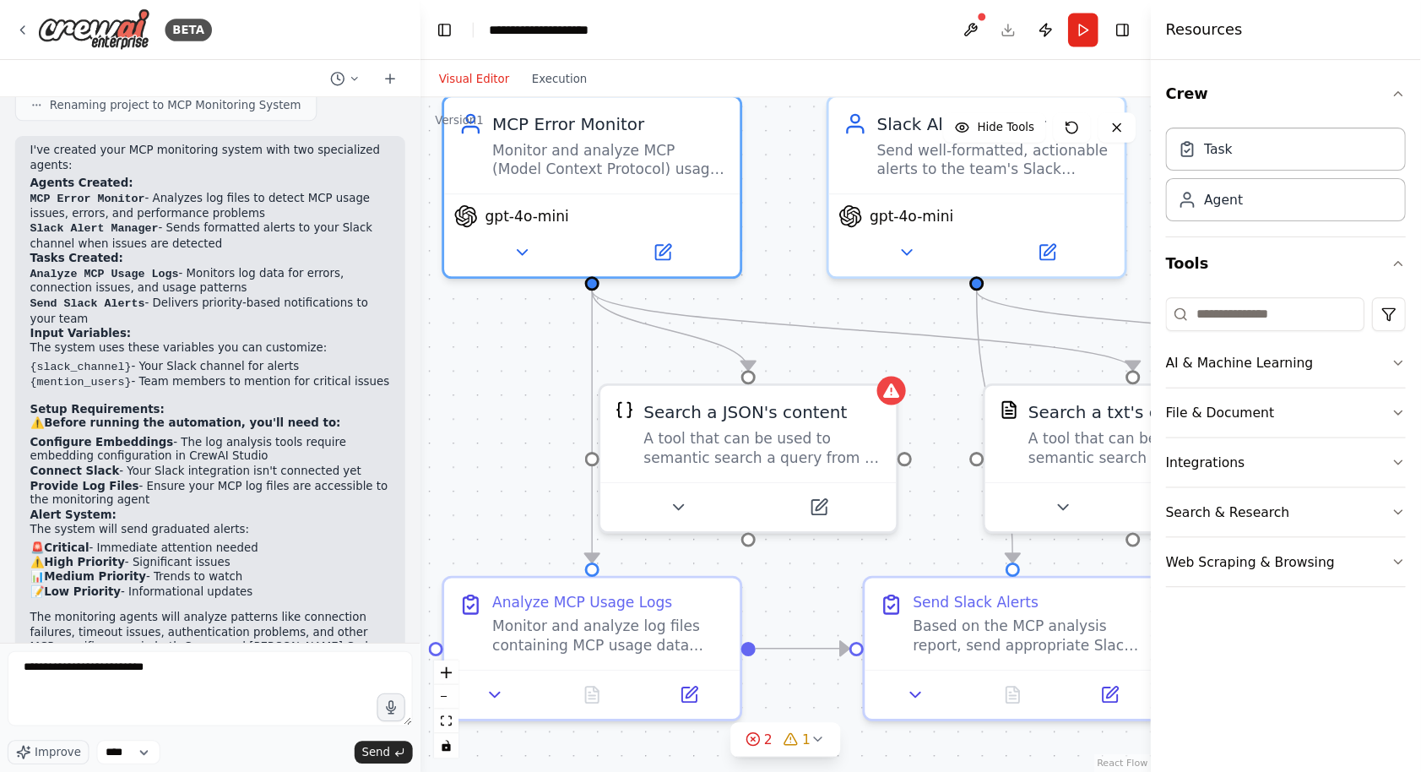
scroll to position [1690, 0]
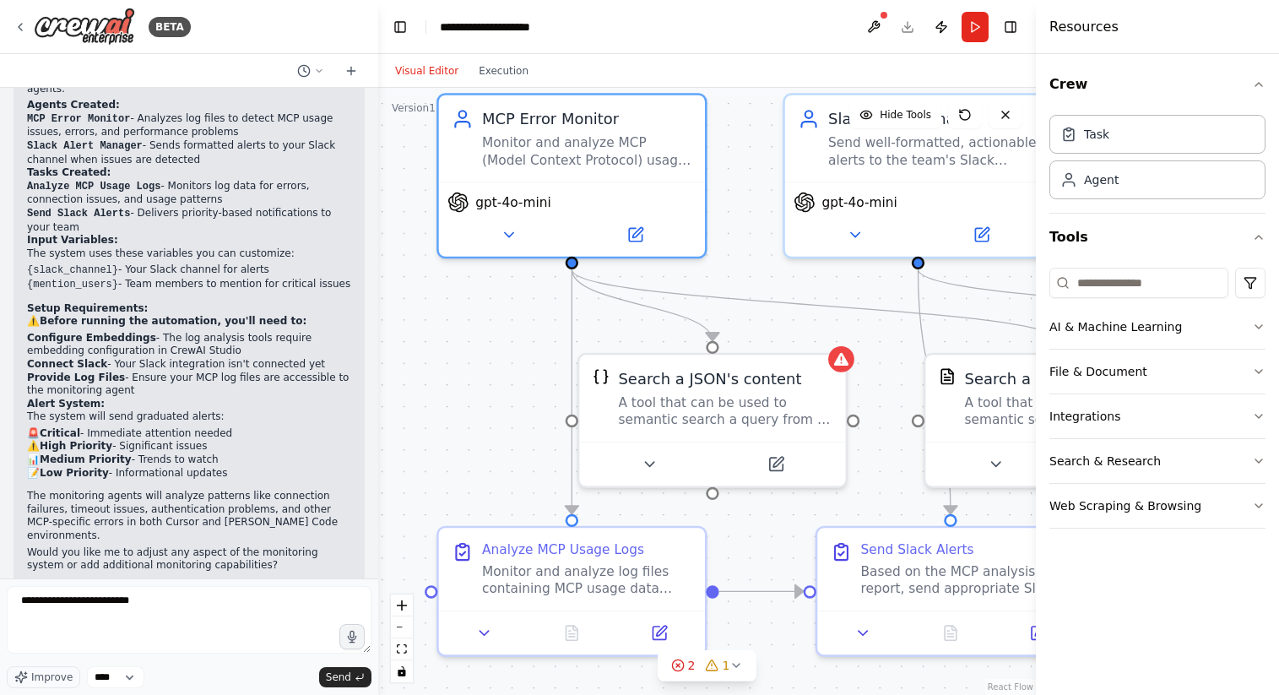
drag, startPoint x: 461, startPoint y: 333, endPoint x: 500, endPoint y: 340, distance: 39.6
click at [500, 340] on div ".deletable-edge-delete-btn { width: 20px; height: 20px; border: 0px solid #ffff…" at bounding box center [707, 391] width 658 height 607
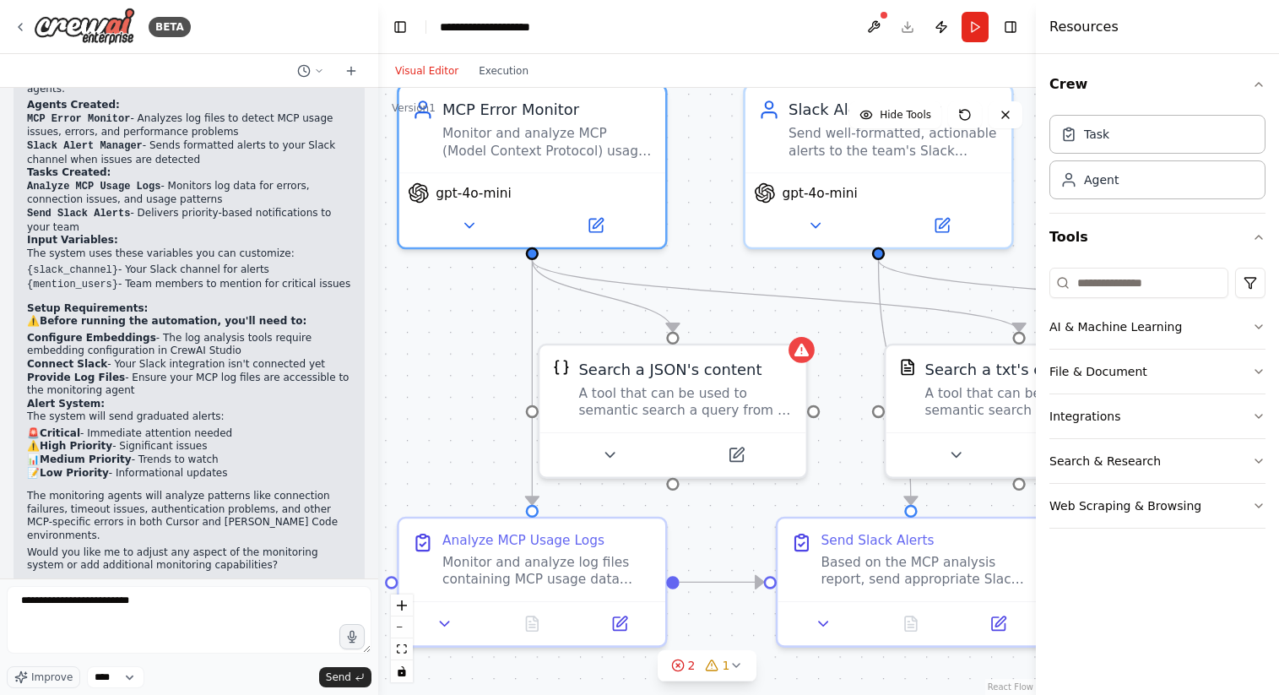
drag, startPoint x: 500, startPoint y: 340, endPoint x: 459, endPoint y: 331, distance: 41.6
click at [459, 331] on div ".deletable-edge-delete-btn { width: 20px; height: 20px; border: 0px solid #ffff…" at bounding box center [707, 391] width 658 height 607
click at [107, 597] on textarea "**********" at bounding box center [189, 620] width 365 height 68
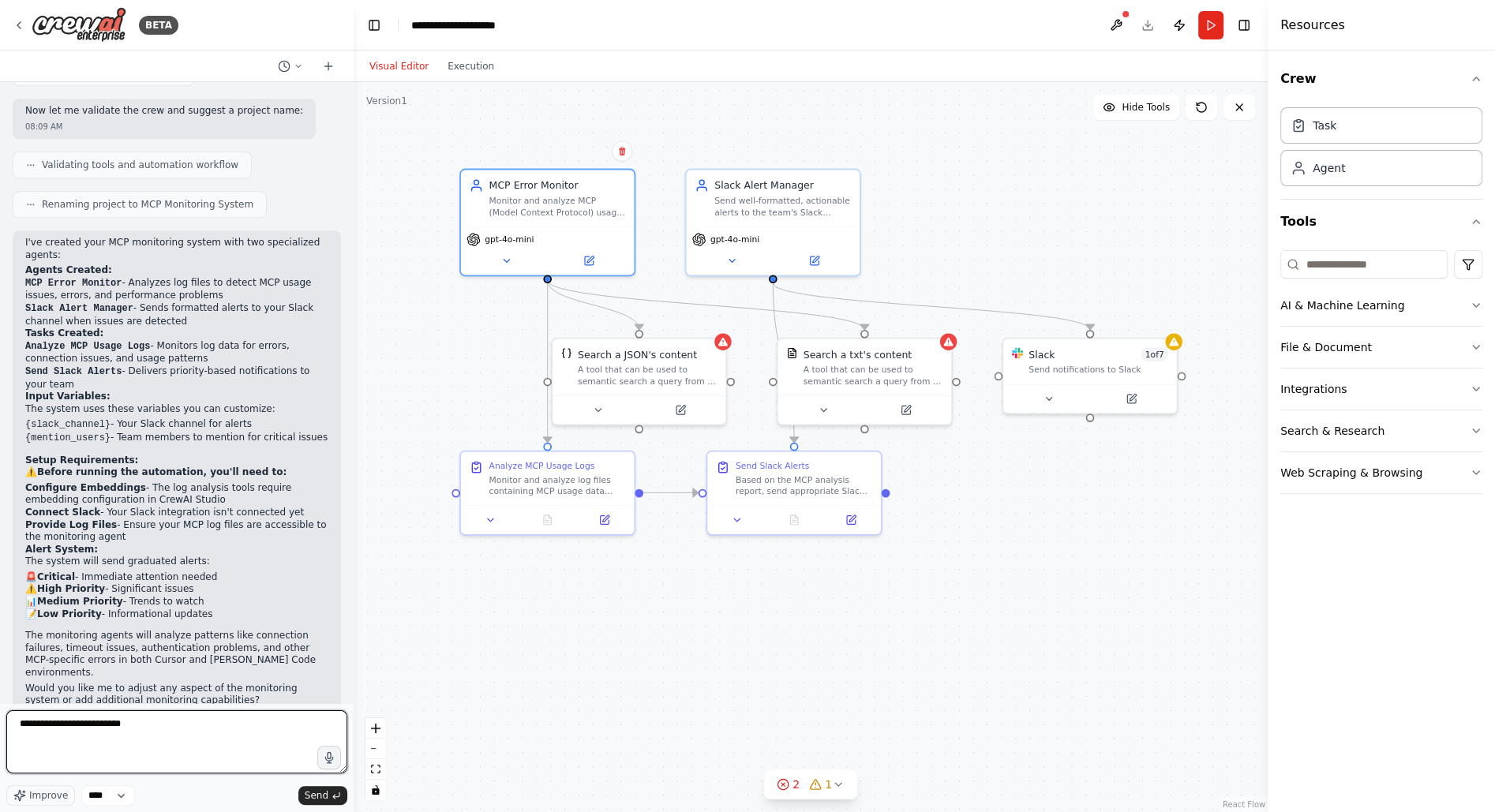
scroll to position [1406, 0]
click at [178, 648] on textarea "**********" at bounding box center [177, 742] width 341 height 64
paste textarea "**********"
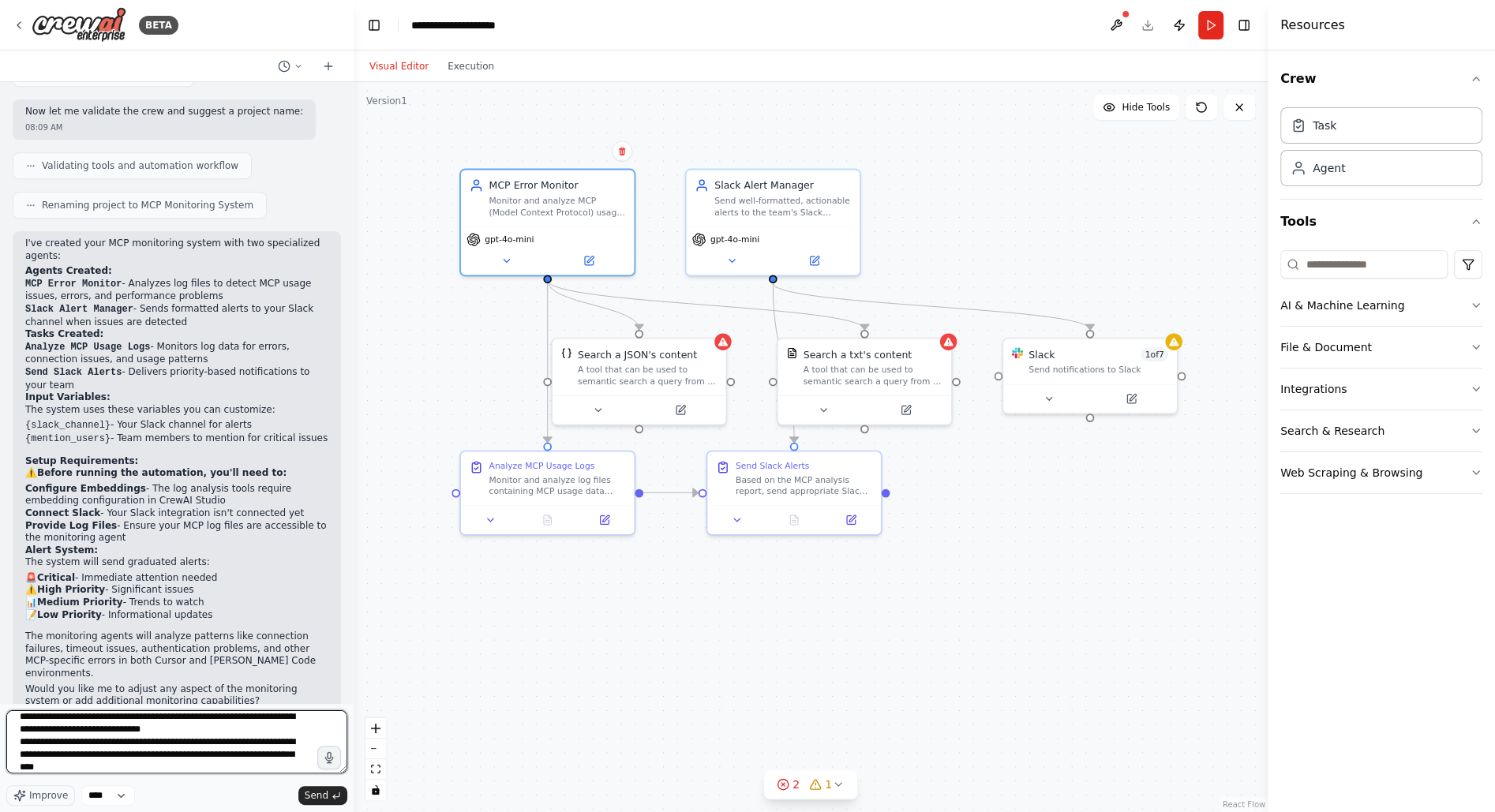
scroll to position [0, 0]
paste textarea "**********"
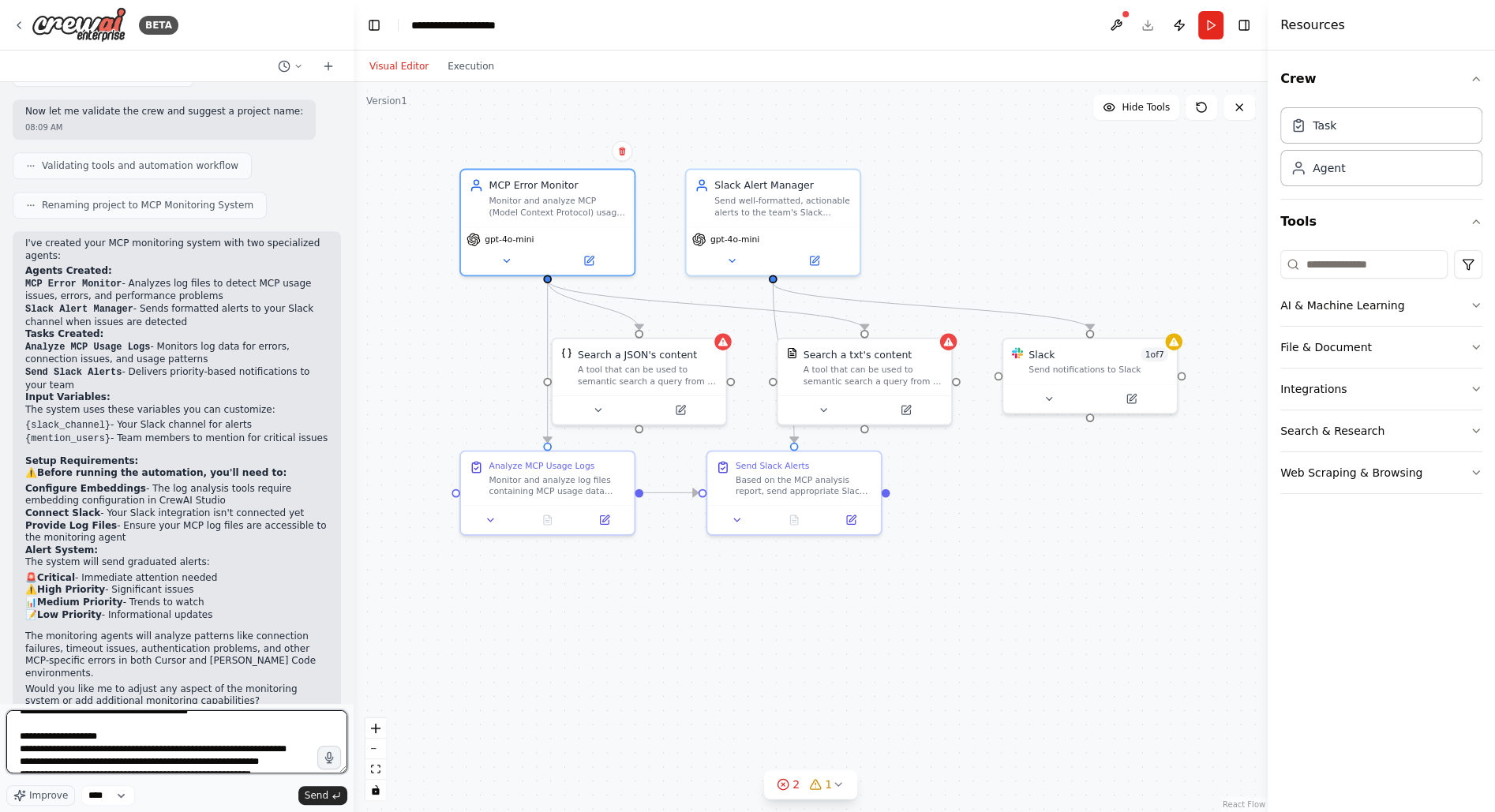
scroll to position [662, 0]
click at [207, 648] on textarea at bounding box center [177, 742] width 341 height 64
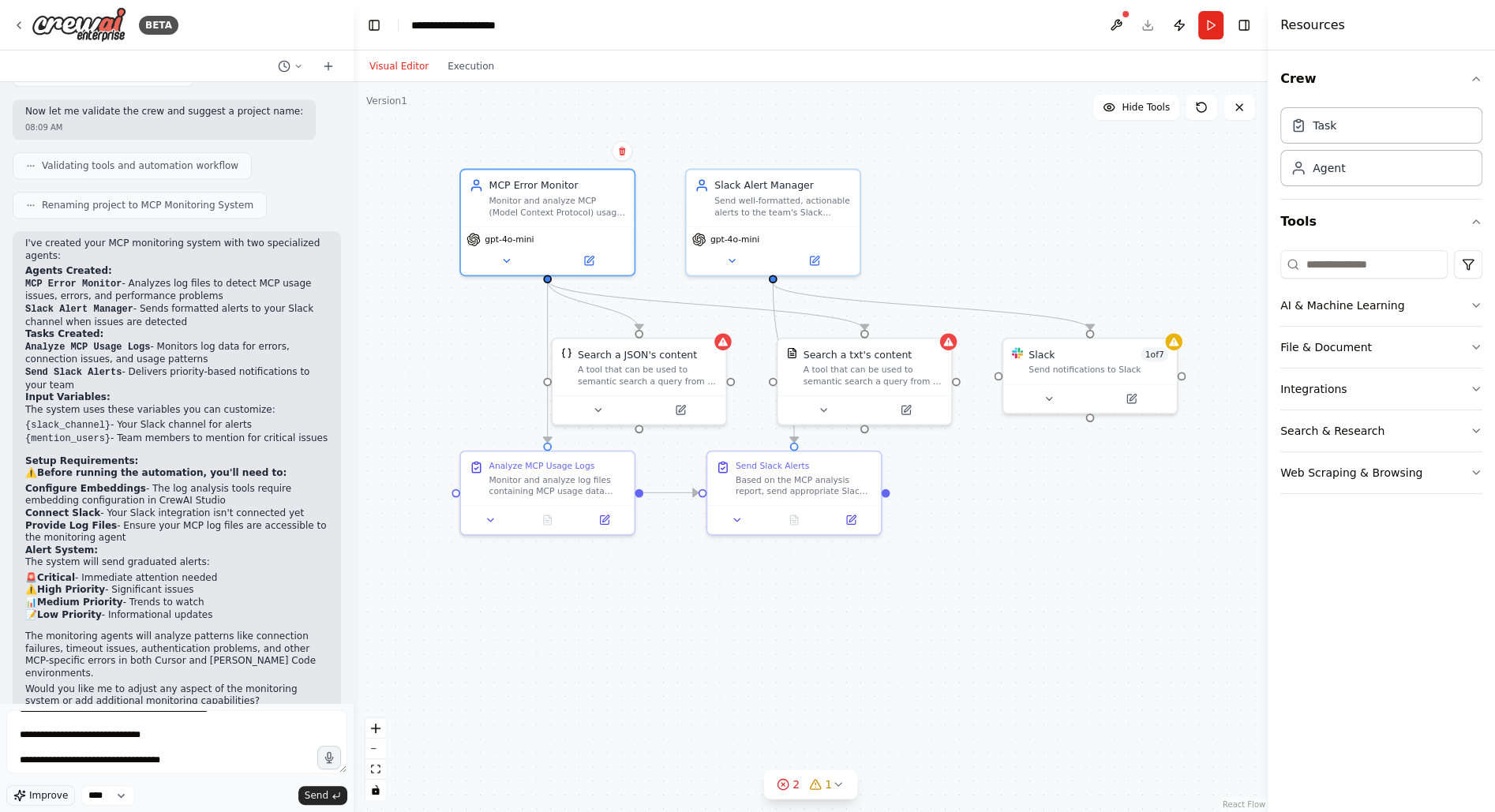
click at [59, 648] on span "Improve" at bounding box center [48, 795] width 38 height 13
type textarea "**********"
click at [307, 648] on span "Send" at bounding box center [316, 795] width 23 height 13
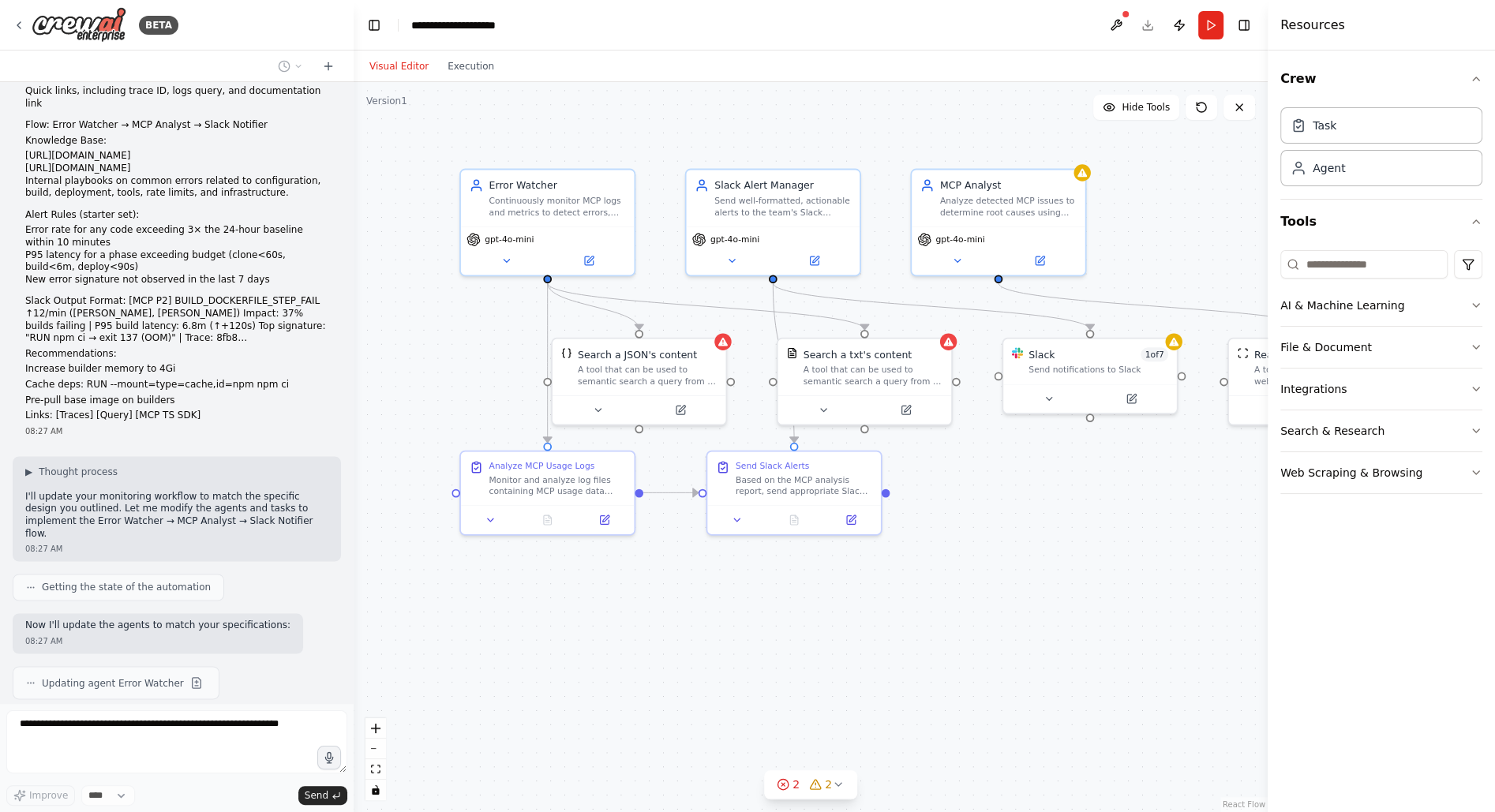
scroll to position [2439, 0]
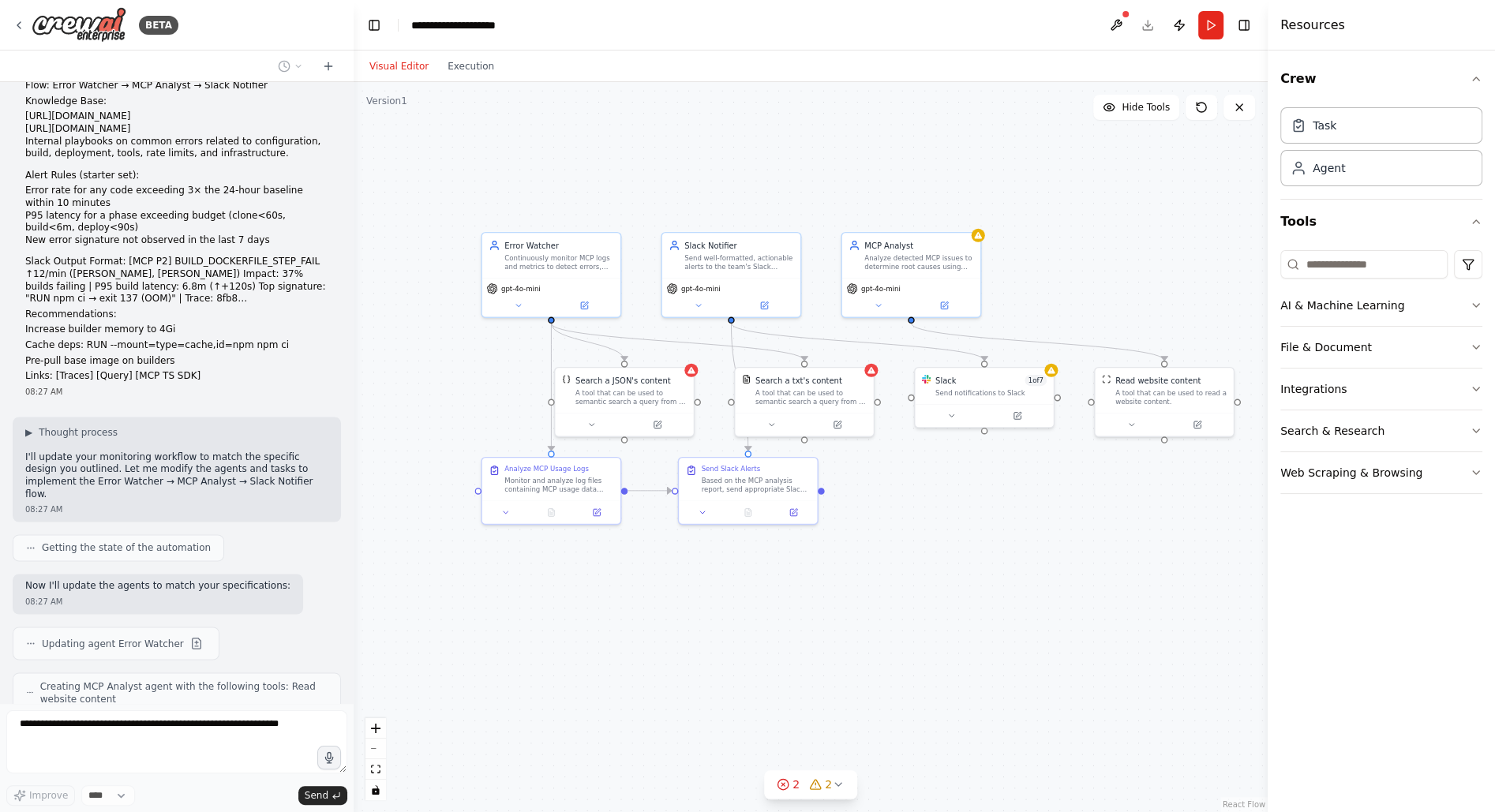
drag, startPoint x: 859, startPoint y: 621, endPoint x: 824, endPoint y: 591, distance: 46.1
click at [824, 591] on div ".deletable-edge-delete-btn { width: 20px; height: 20px; border: 0px solid #ffff…" at bounding box center [811, 447] width 914 height 730
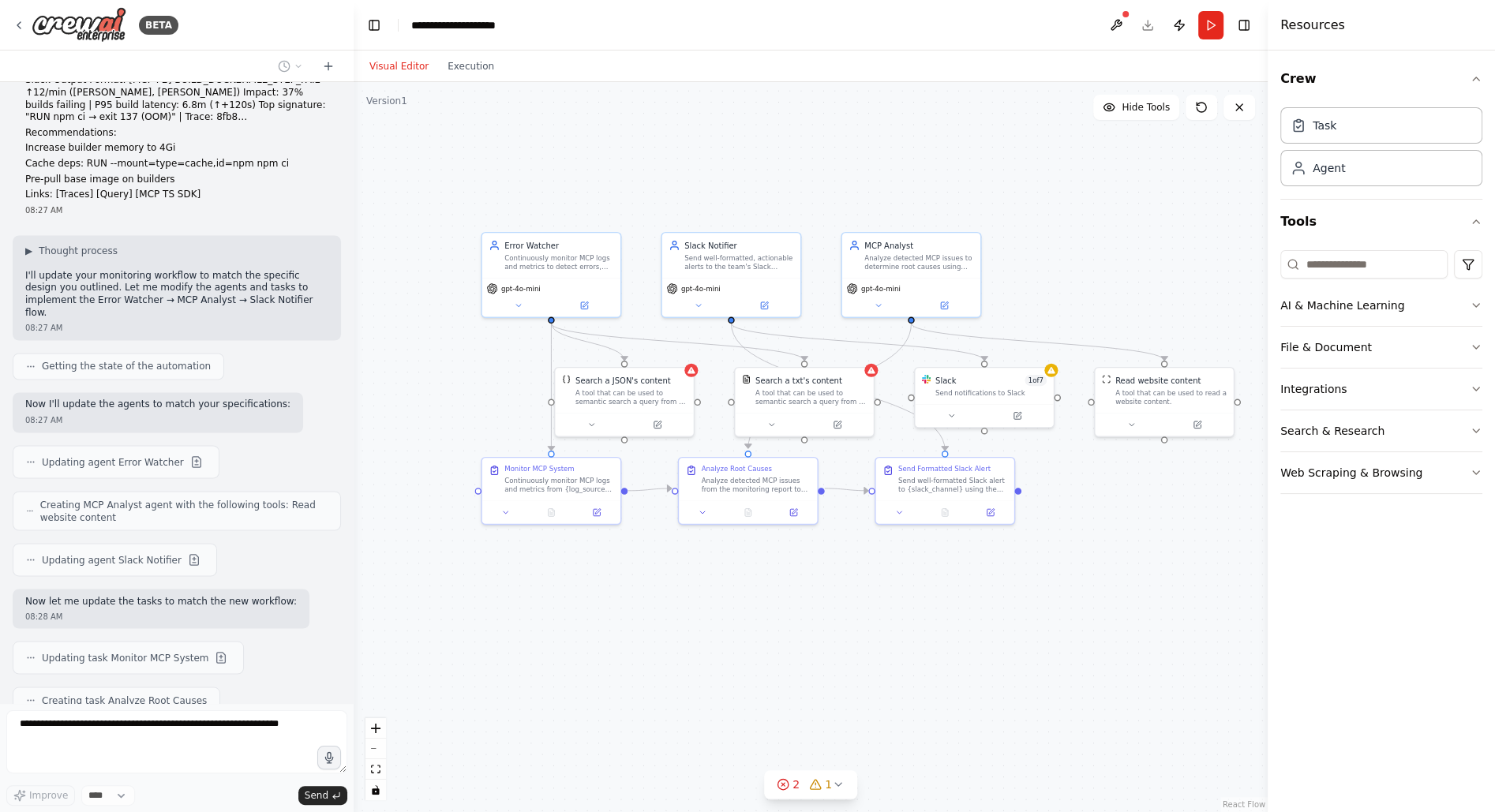
scroll to position [2665, 0]
